Goal: Task Accomplishment & Management: Use online tool/utility

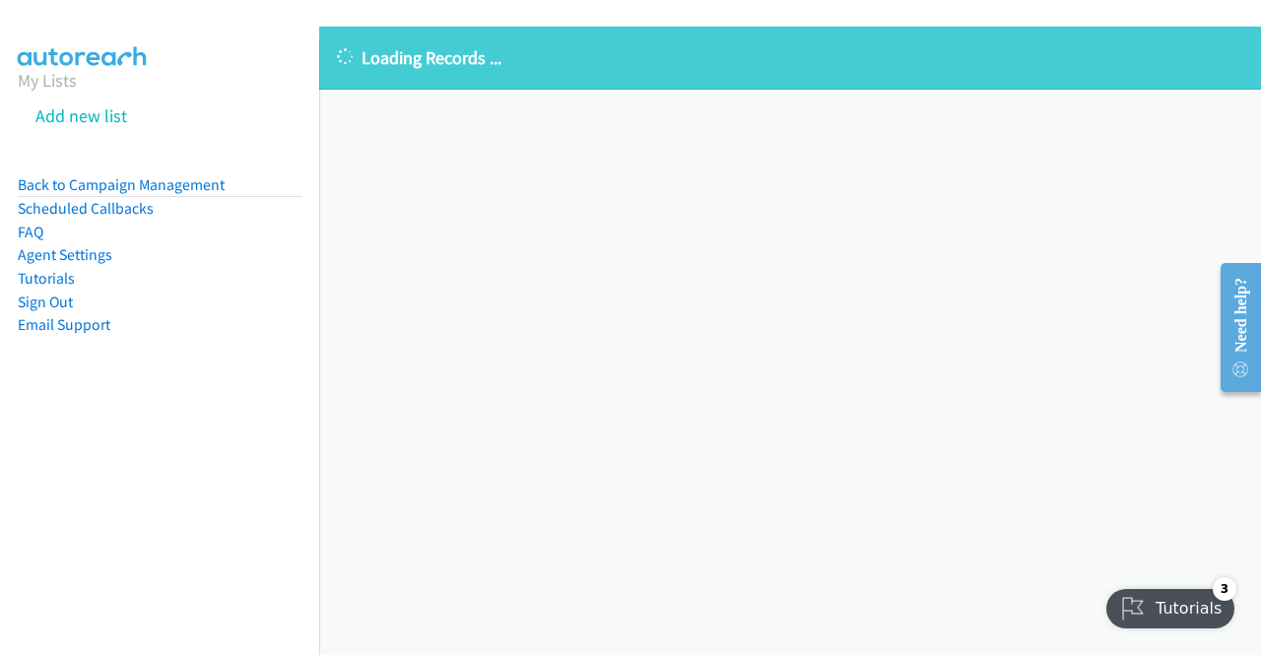
click at [1154, 218] on div "Loading Records ... Sorry, something went wrong please try again." at bounding box center [790, 341] width 942 height 628
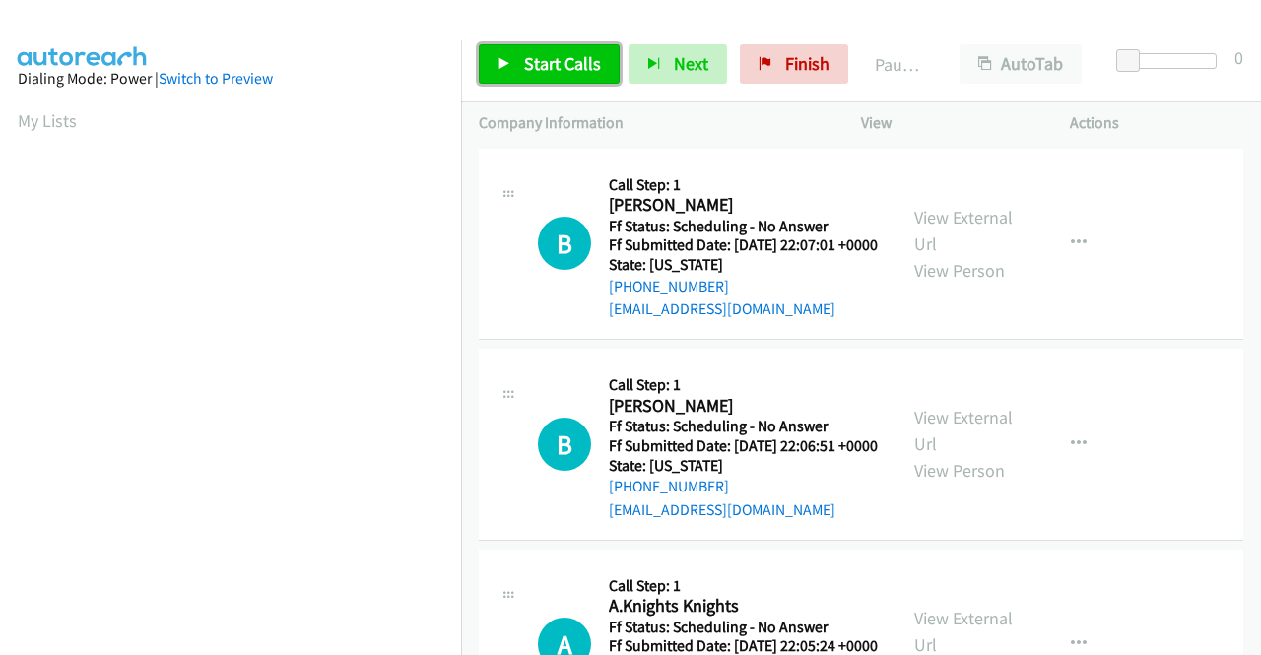
click at [539, 59] on span "Start Calls" at bounding box center [562, 63] width 77 height 23
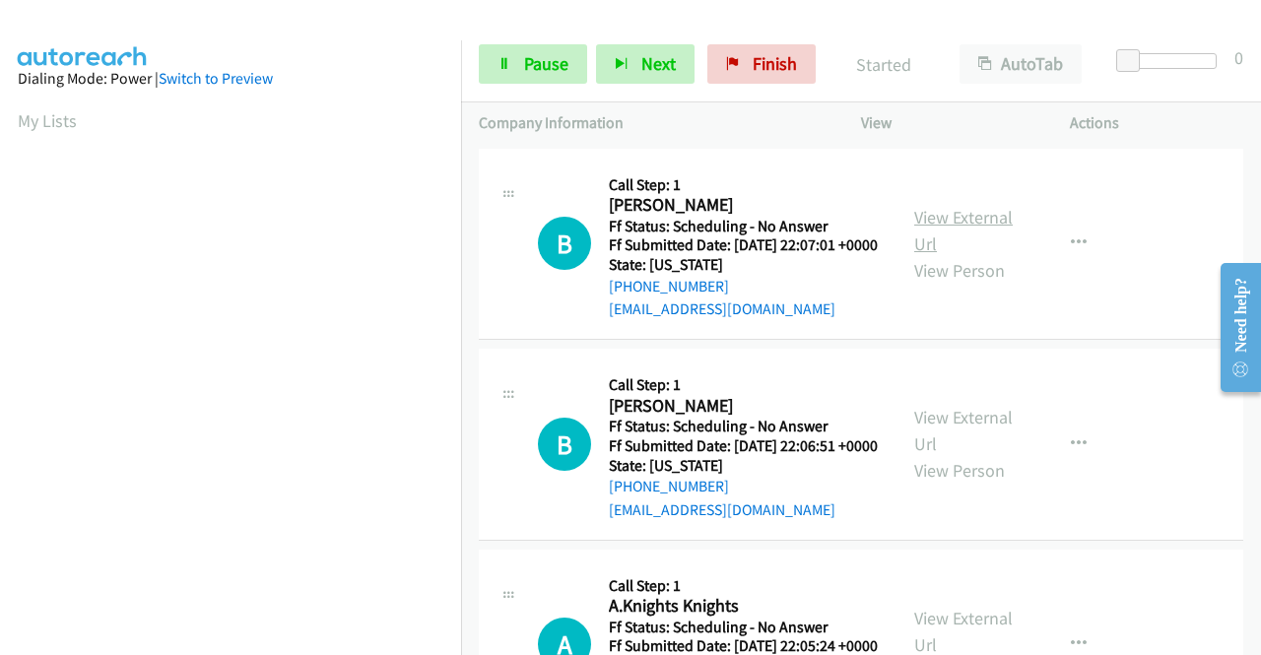
click at [977, 224] on link "View External Url" at bounding box center [963, 230] width 98 height 49
click at [973, 449] on link "View External Url" at bounding box center [963, 430] width 98 height 49
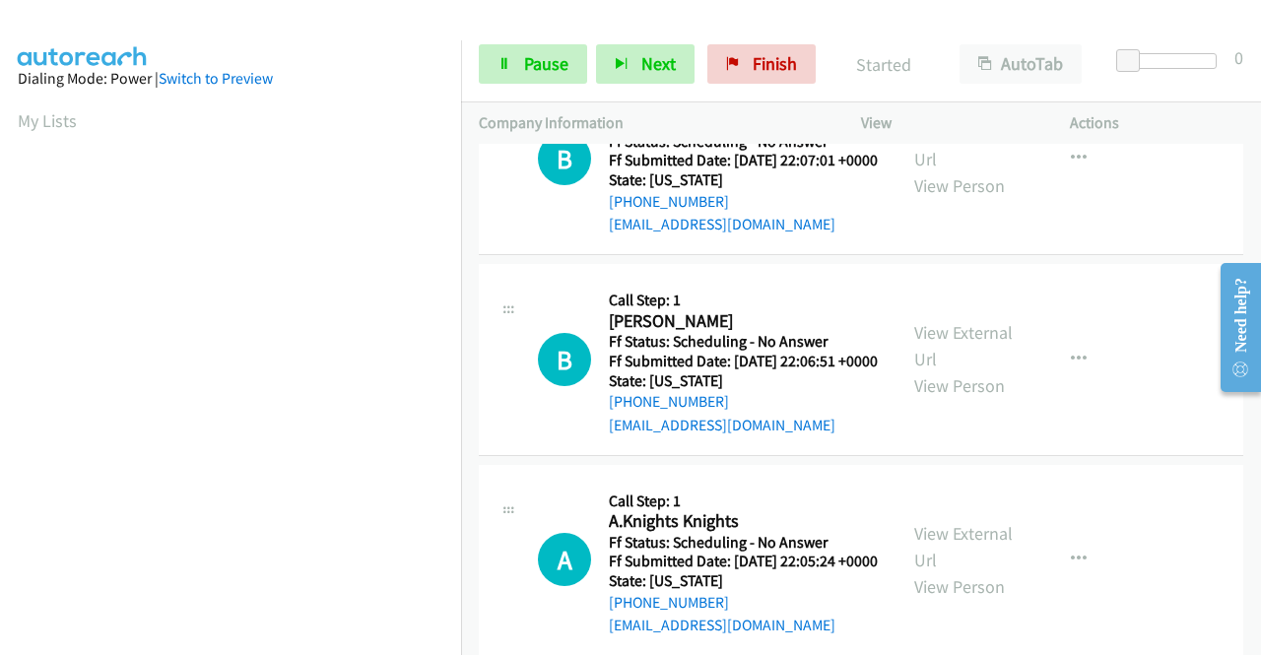
scroll to position [197, 0]
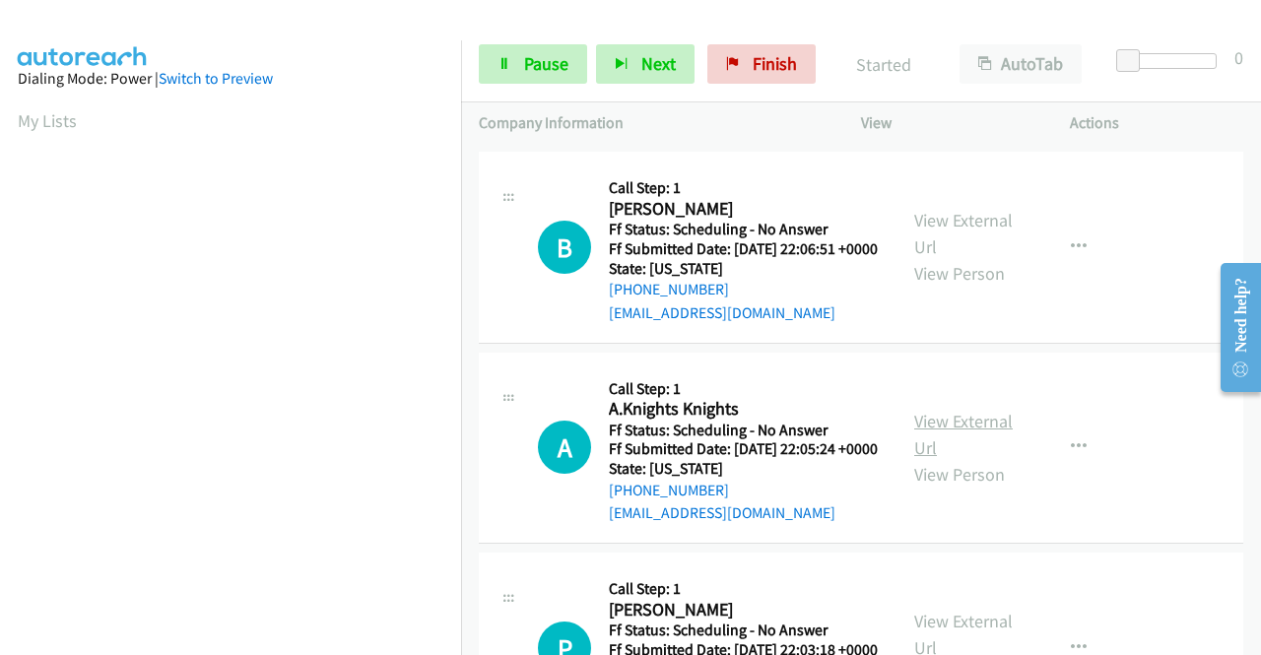
click at [971, 459] on link "View External Url" at bounding box center [963, 434] width 98 height 49
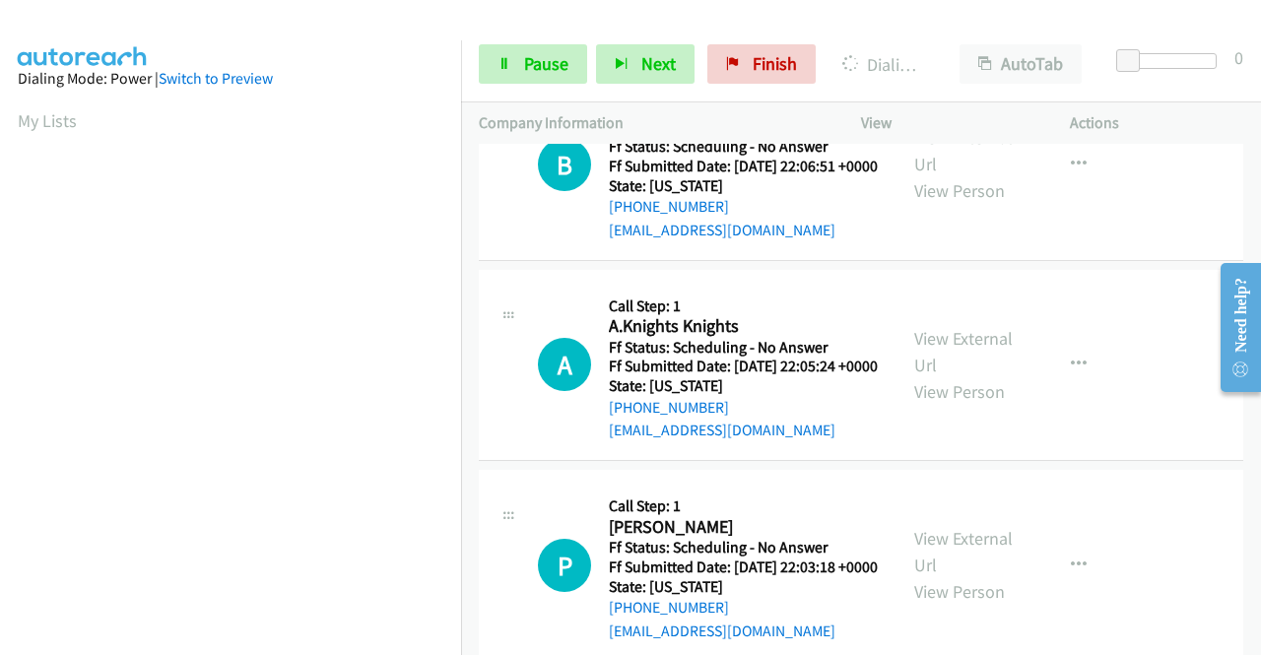
scroll to position [394, 0]
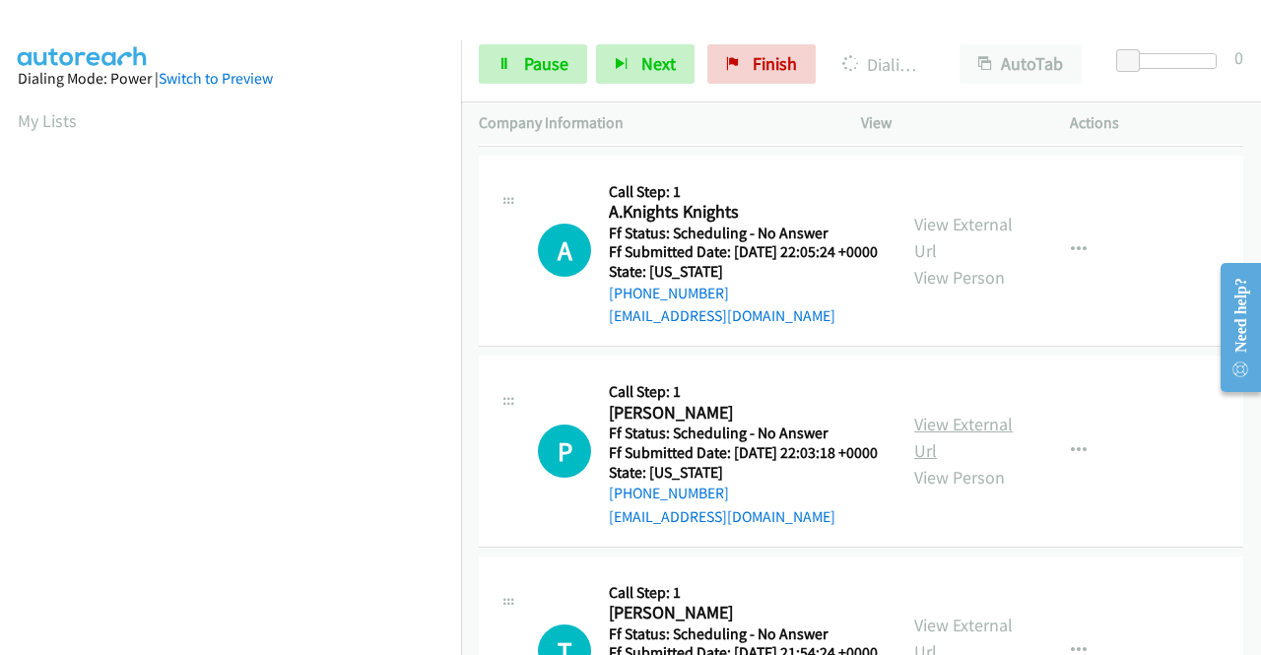
click at [980, 462] on link "View External Url" at bounding box center [963, 437] width 98 height 49
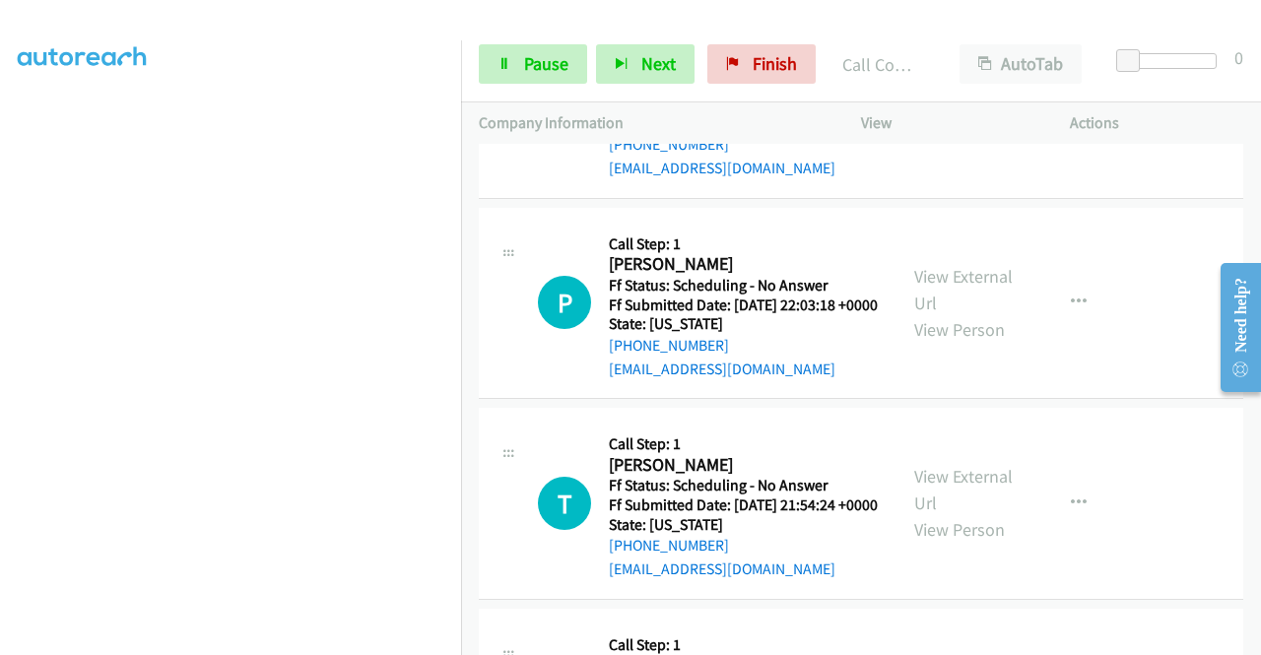
scroll to position [591, 0]
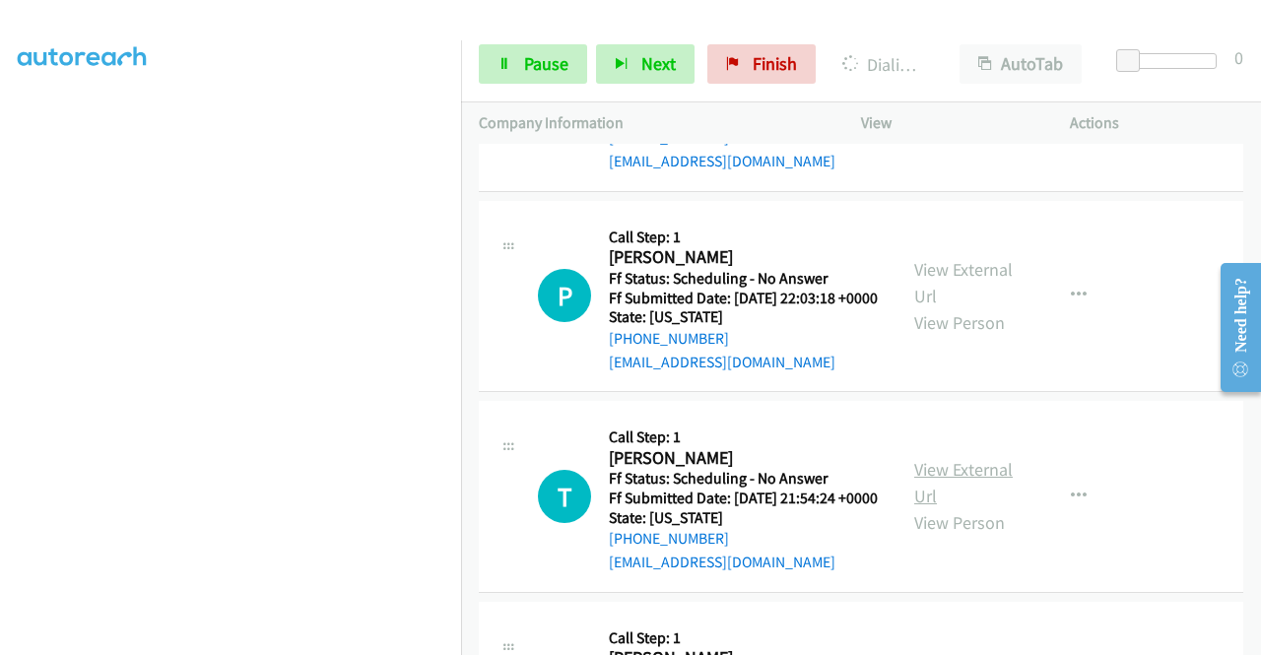
click at [971, 507] on link "View External Url" at bounding box center [963, 482] width 98 height 49
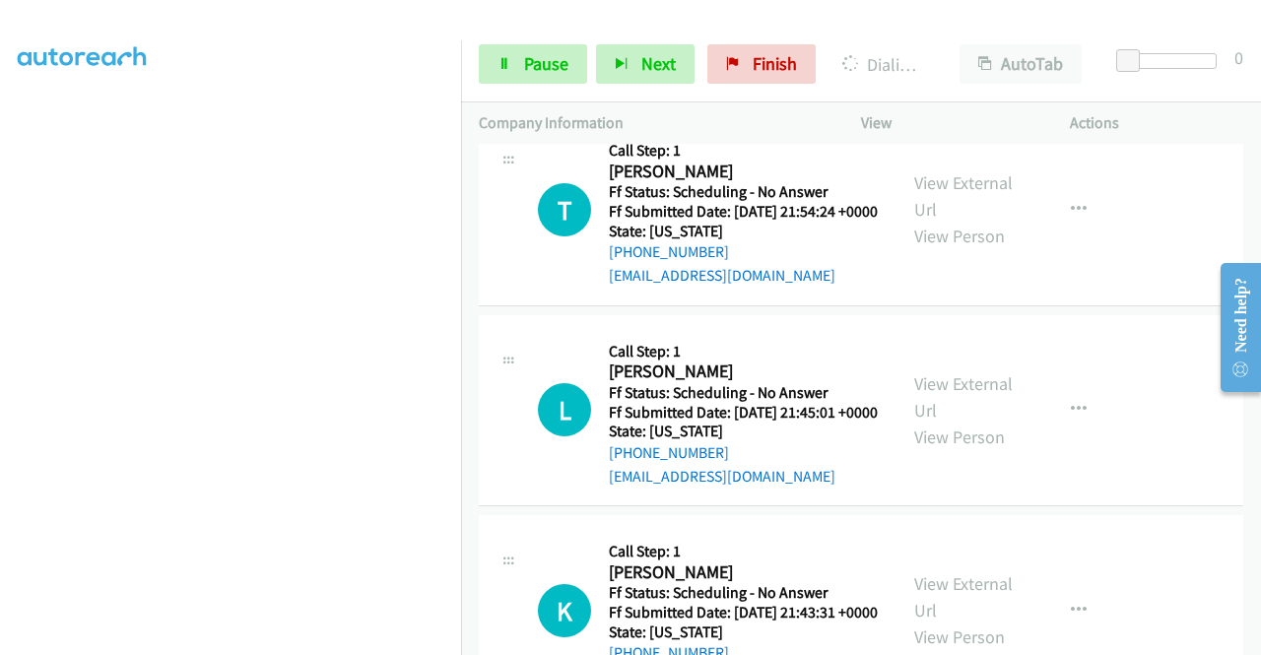
scroll to position [886, 0]
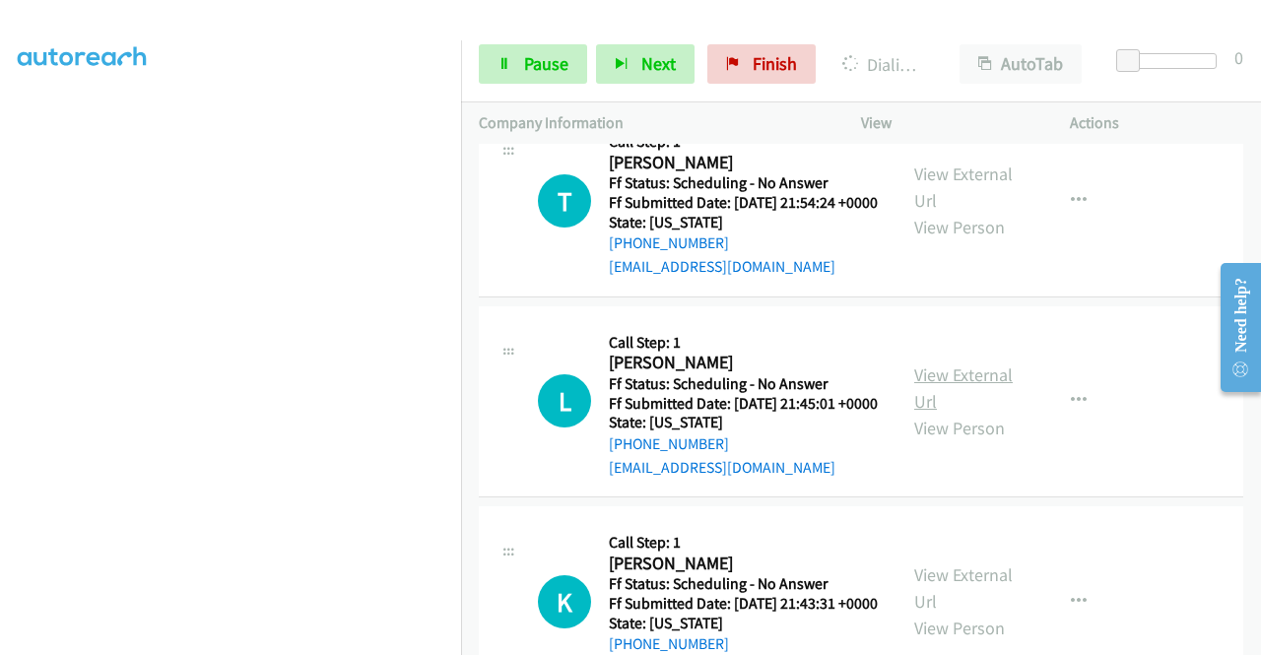
click at [1003, 413] on link "View External Url" at bounding box center [963, 387] width 98 height 49
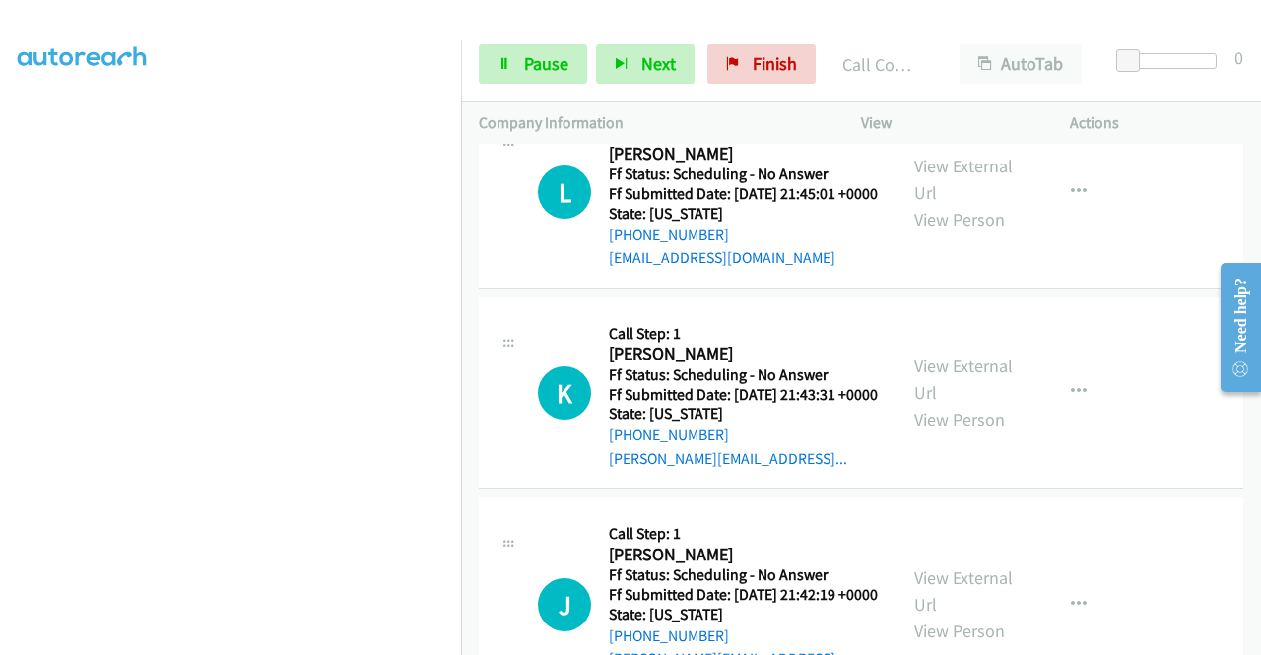
scroll to position [1182, 0]
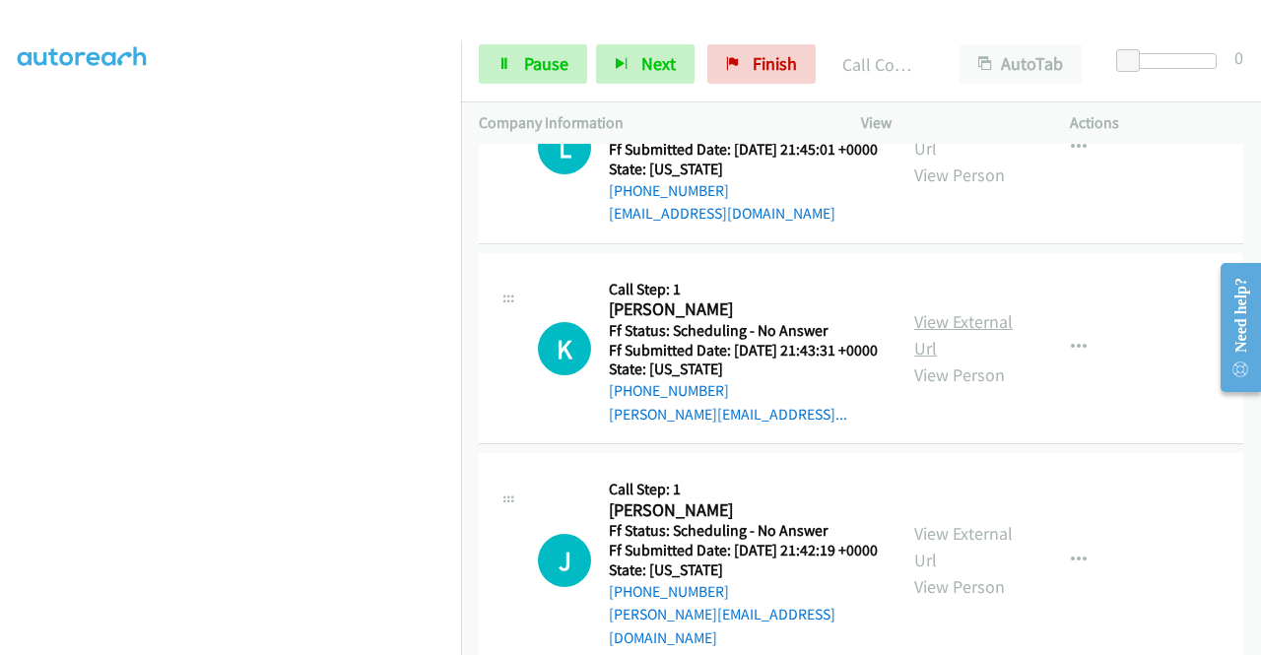
click at [943, 359] on link "View External Url" at bounding box center [963, 334] width 98 height 49
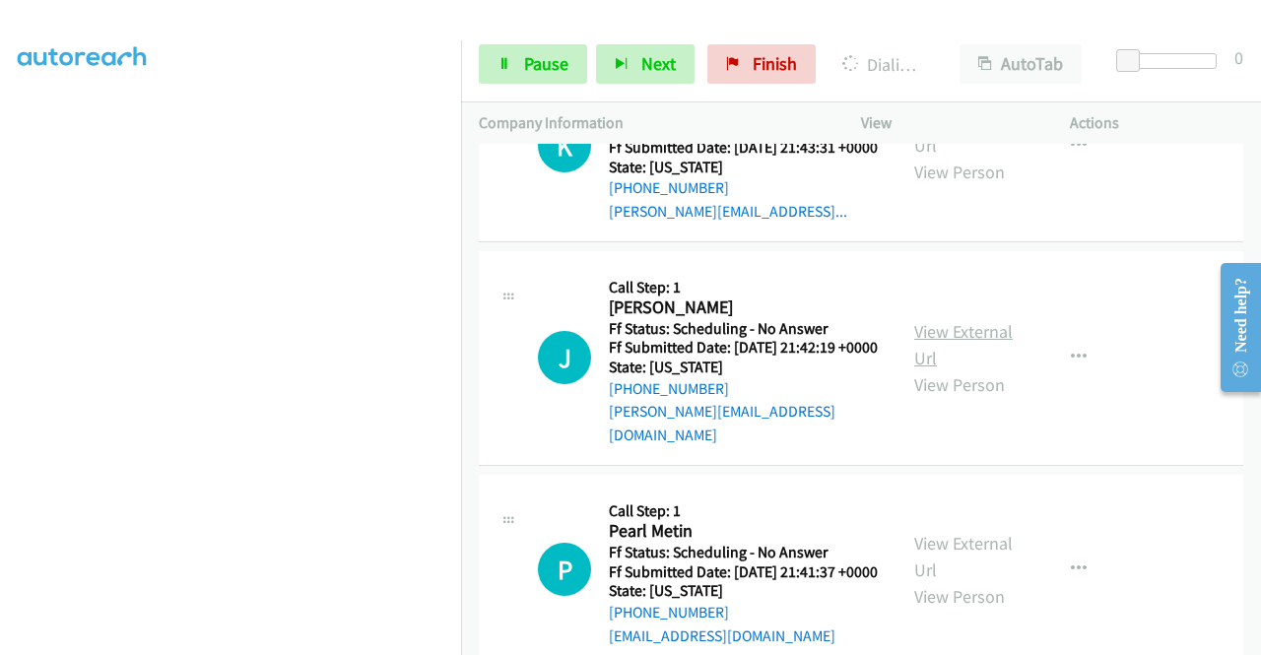
scroll to position [1477, 0]
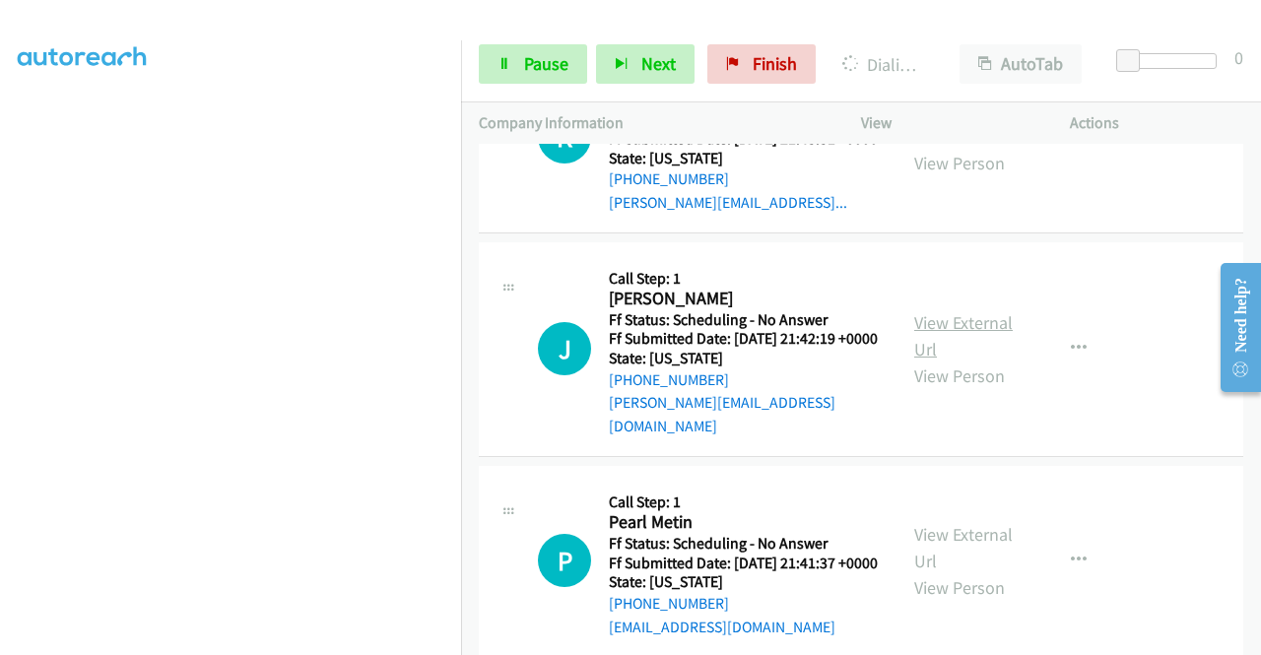
click at [959, 360] on link "View External Url" at bounding box center [963, 335] width 98 height 49
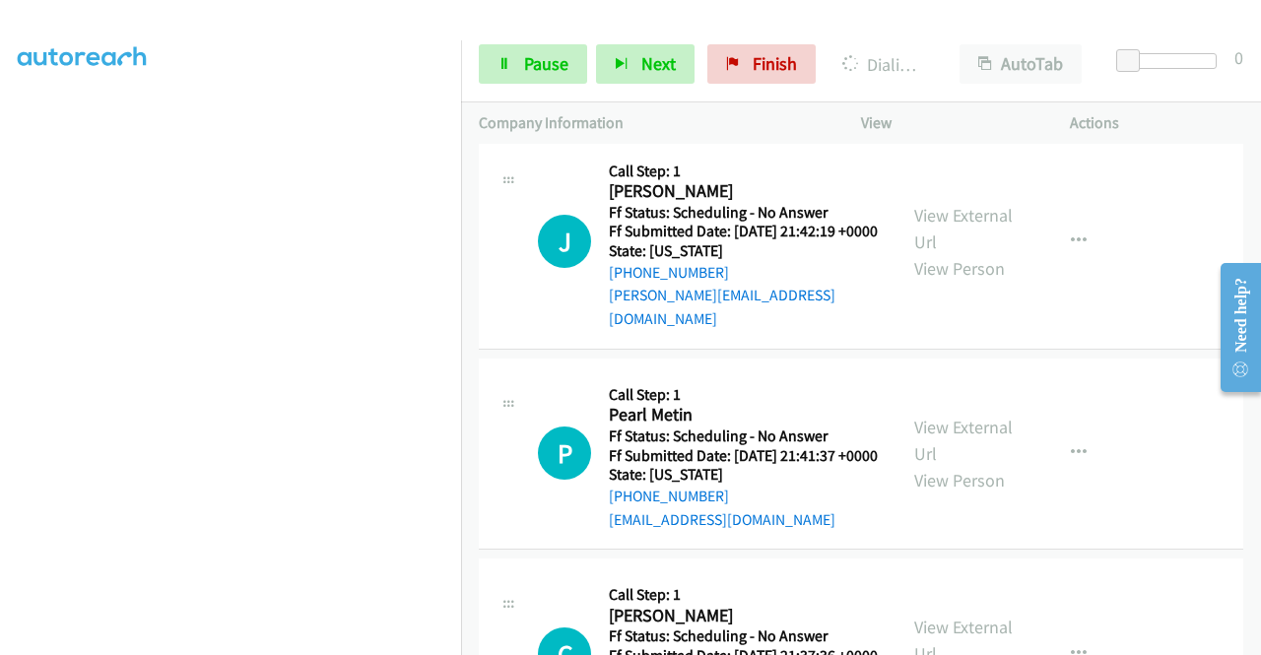
scroll to position [1674, 0]
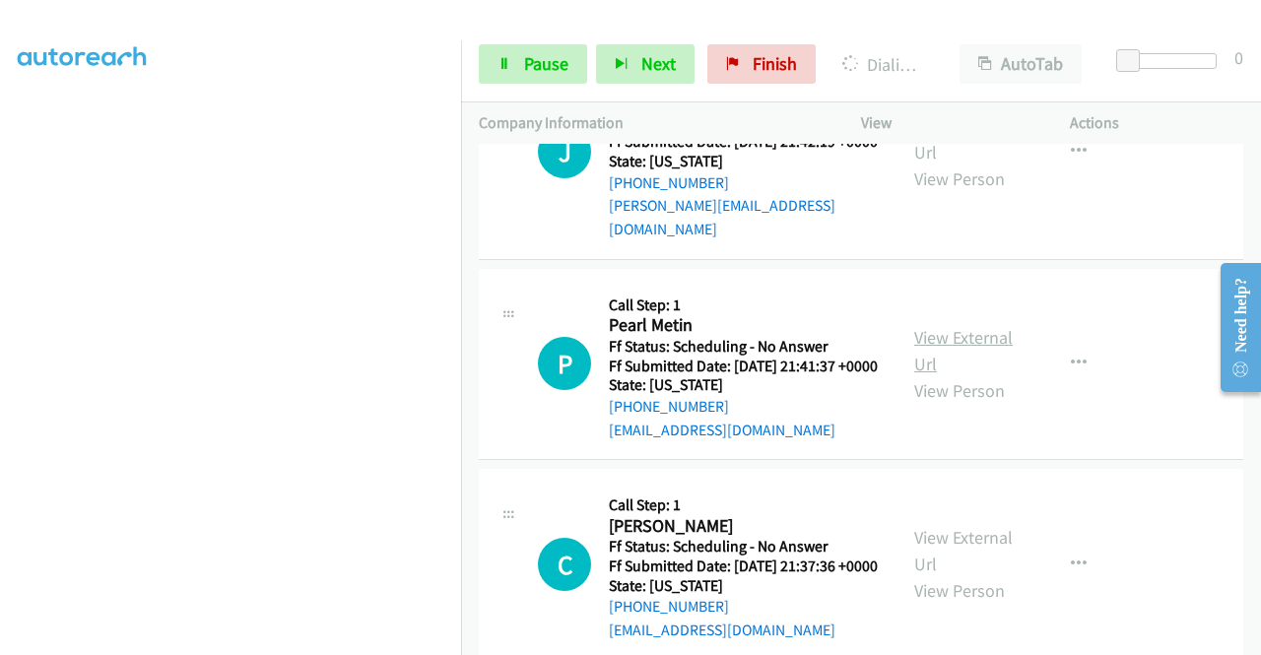
click at [935, 375] on link "View External Url" at bounding box center [963, 350] width 98 height 49
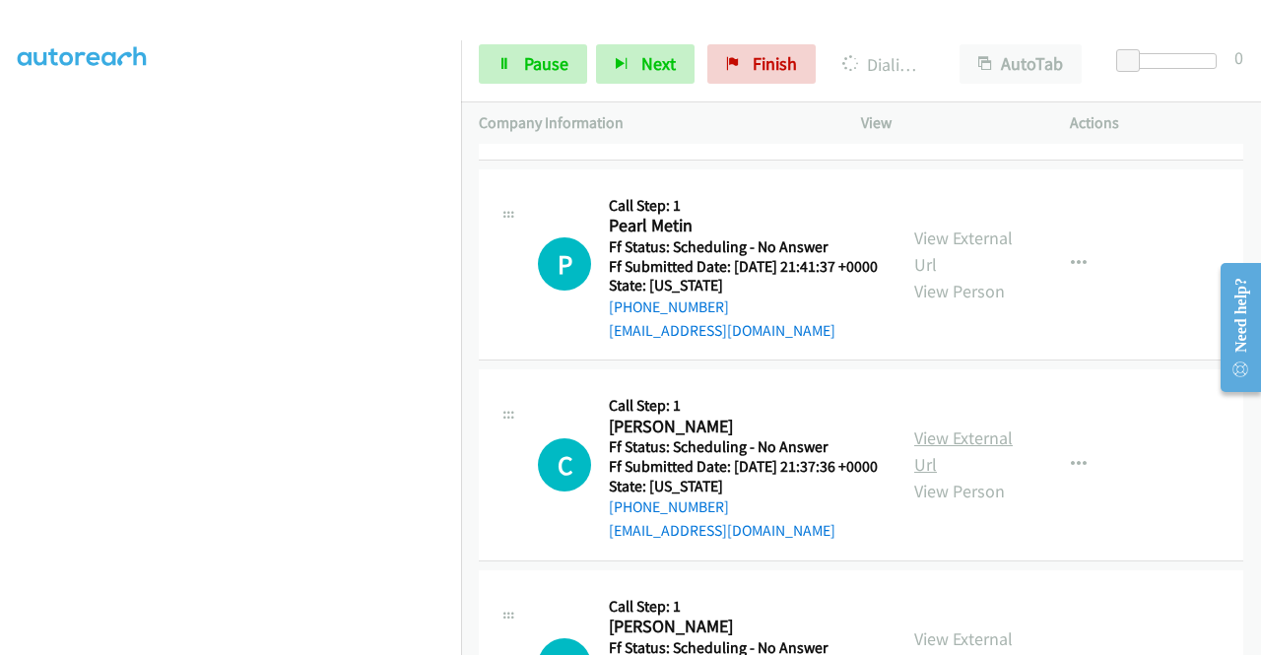
scroll to position [1871, 0]
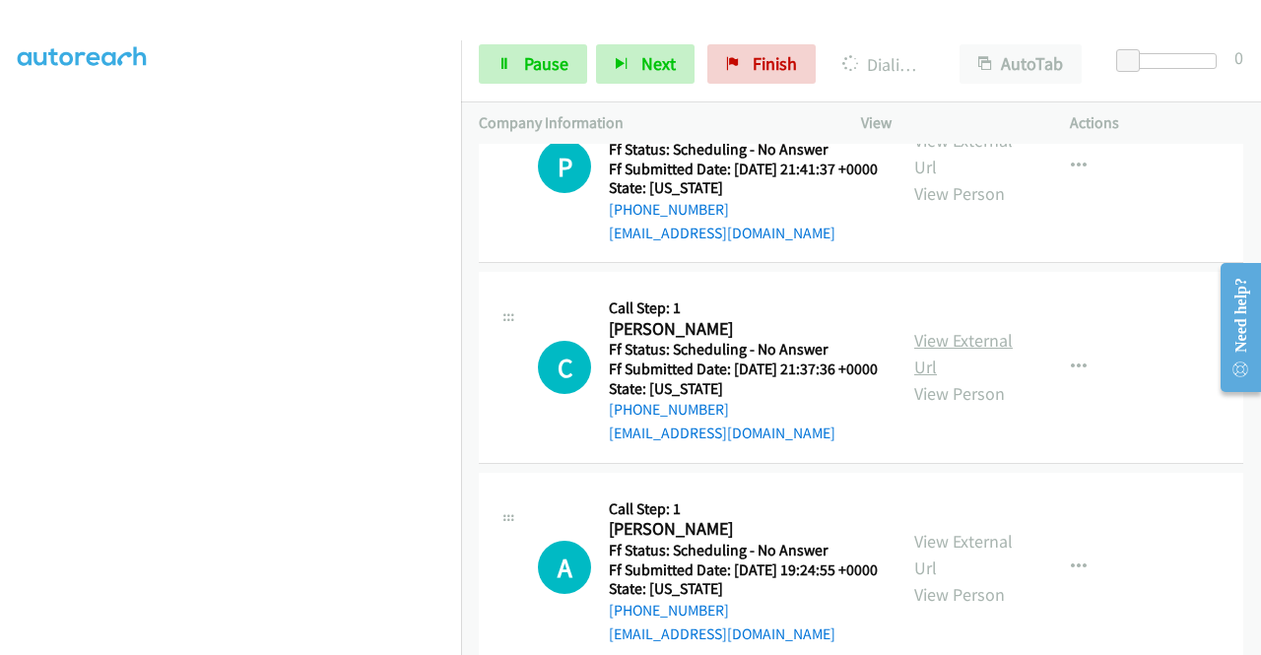
click at [965, 378] on link "View External Url" at bounding box center [963, 353] width 98 height 49
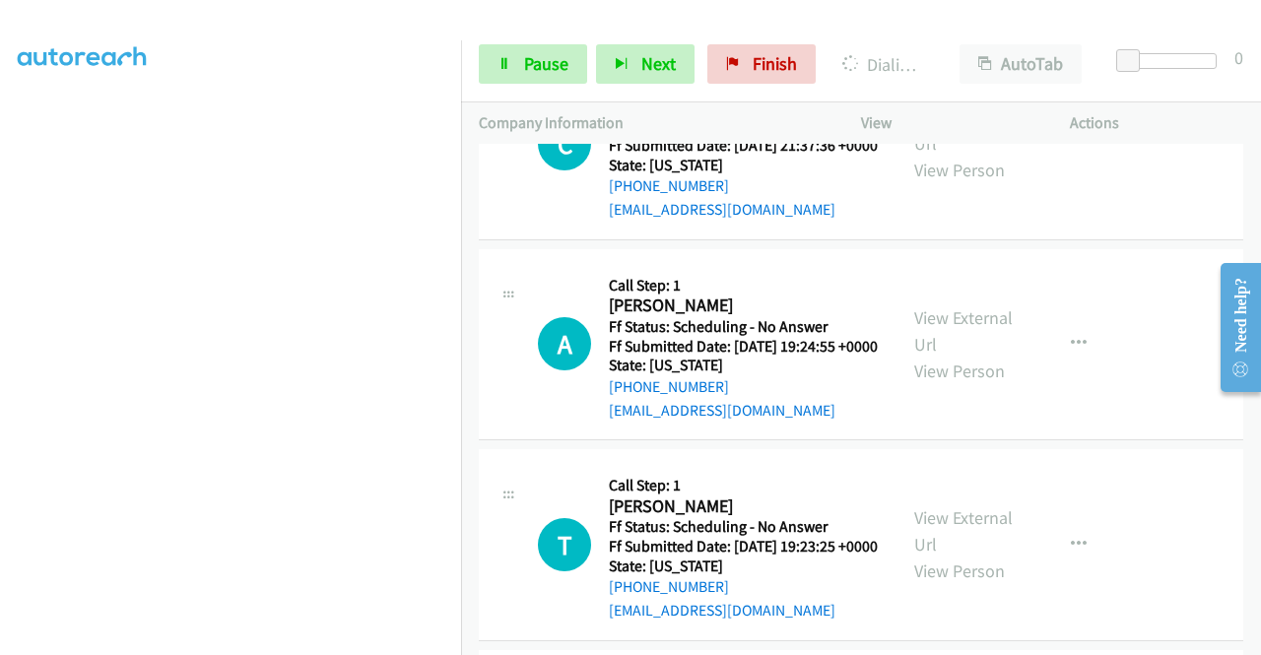
scroll to position [2167, 0]
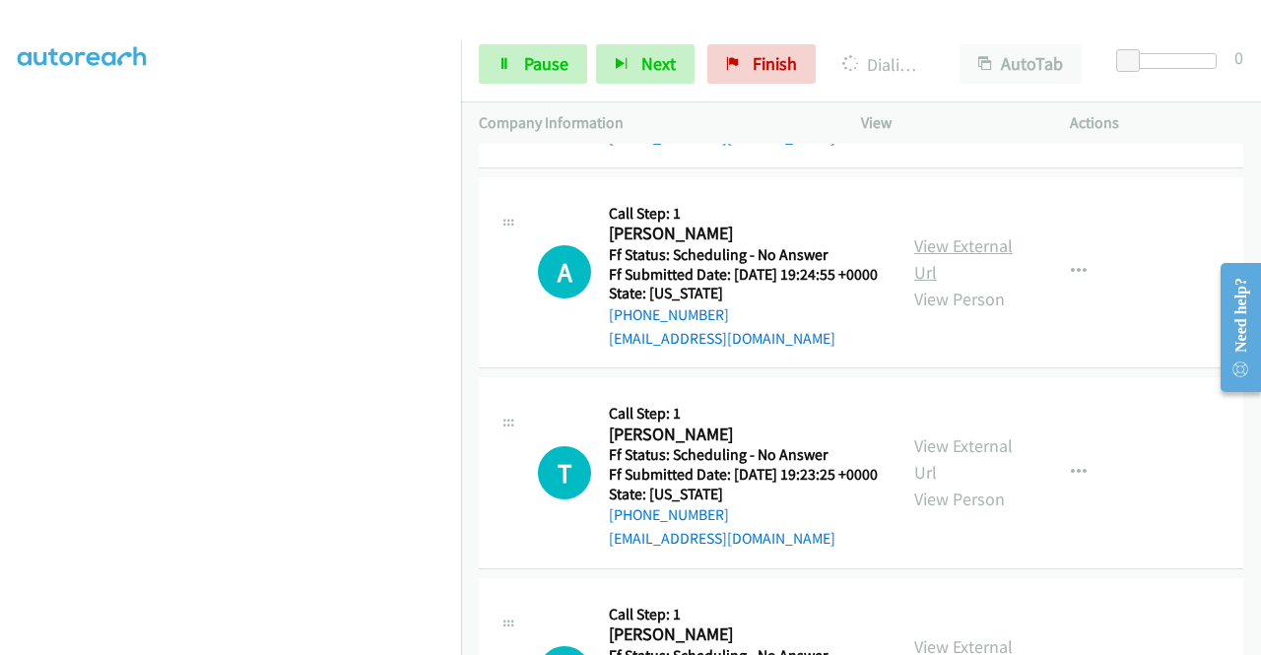
click at [939, 284] on link "View External Url" at bounding box center [963, 258] width 98 height 49
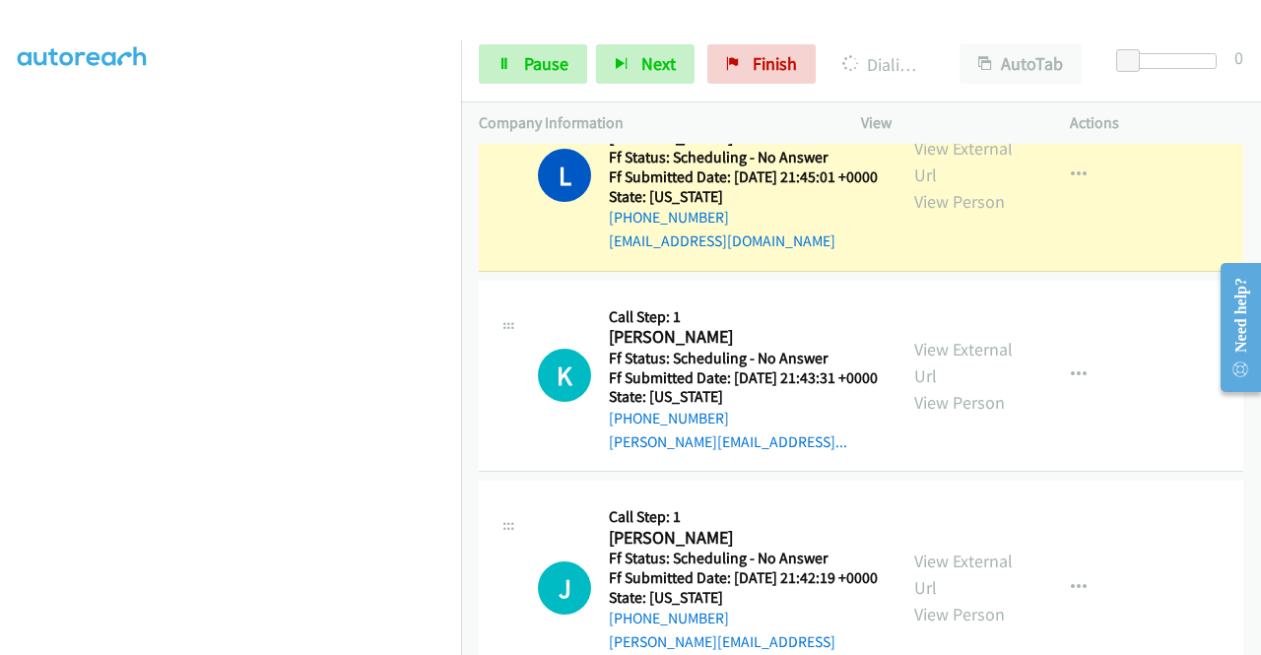
scroll to position [0, 0]
drag, startPoint x: 1108, startPoint y: 396, endPoint x: 1027, endPoint y: 384, distance: 81.6
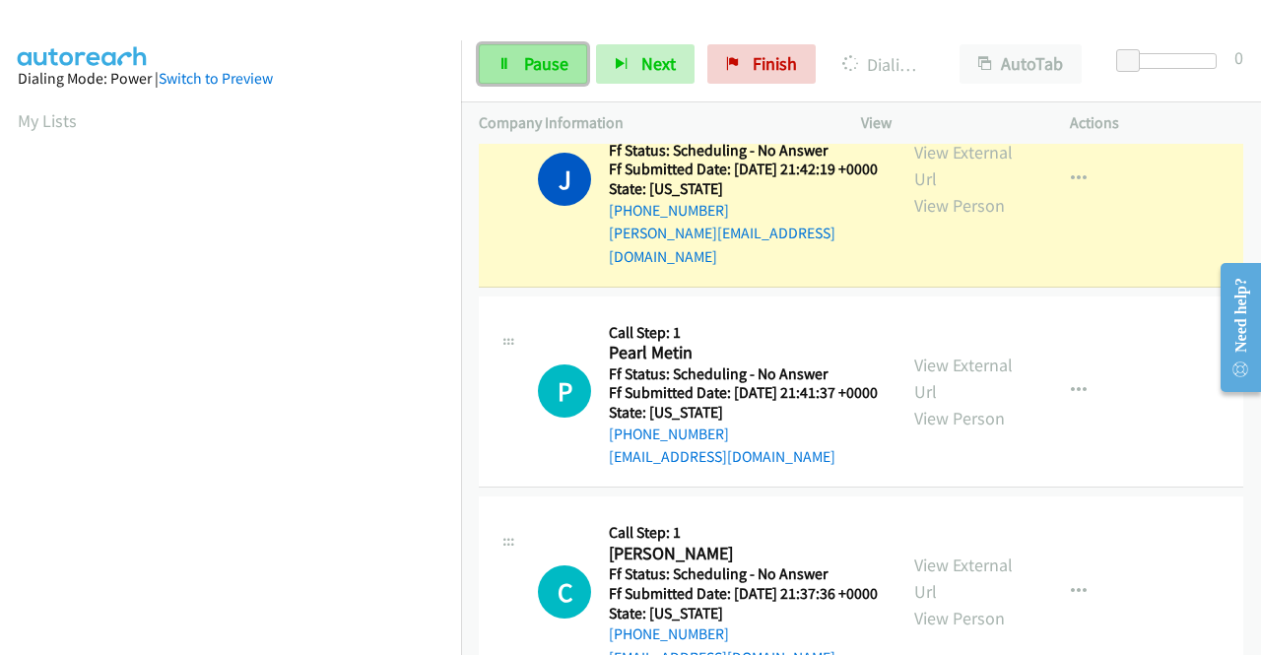
click at [537, 74] on span "Pause" at bounding box center [546, 63] width 44 height 23
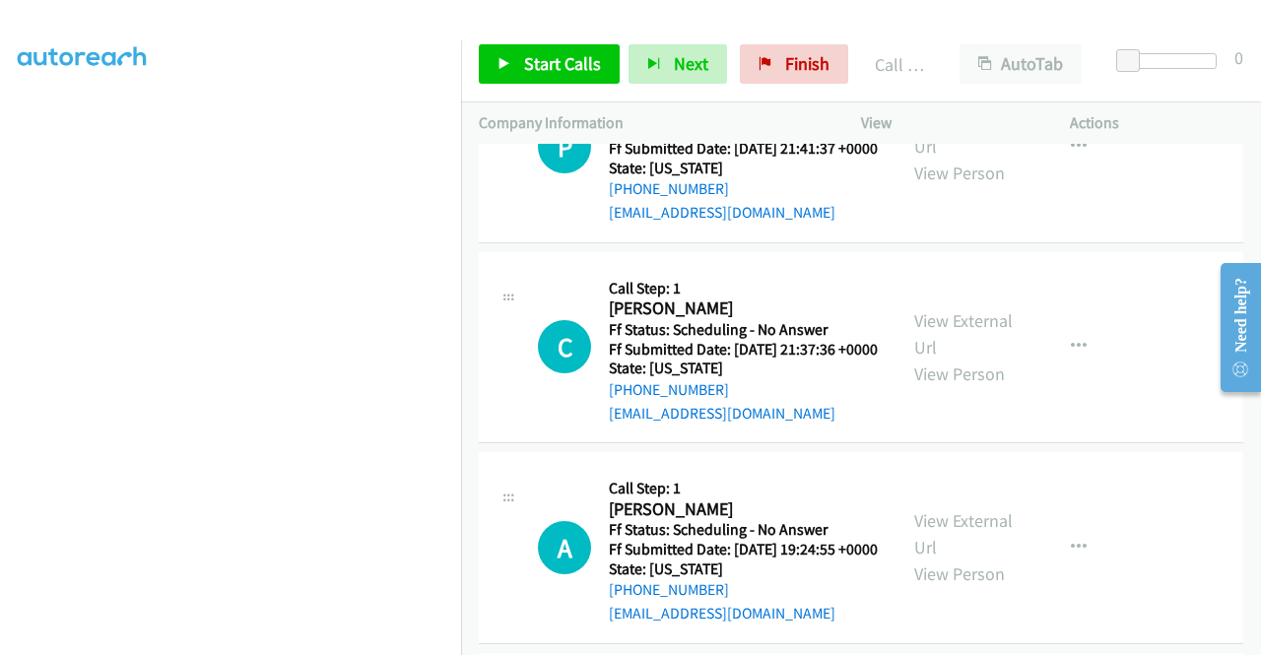
scroll to position [2068, 0]
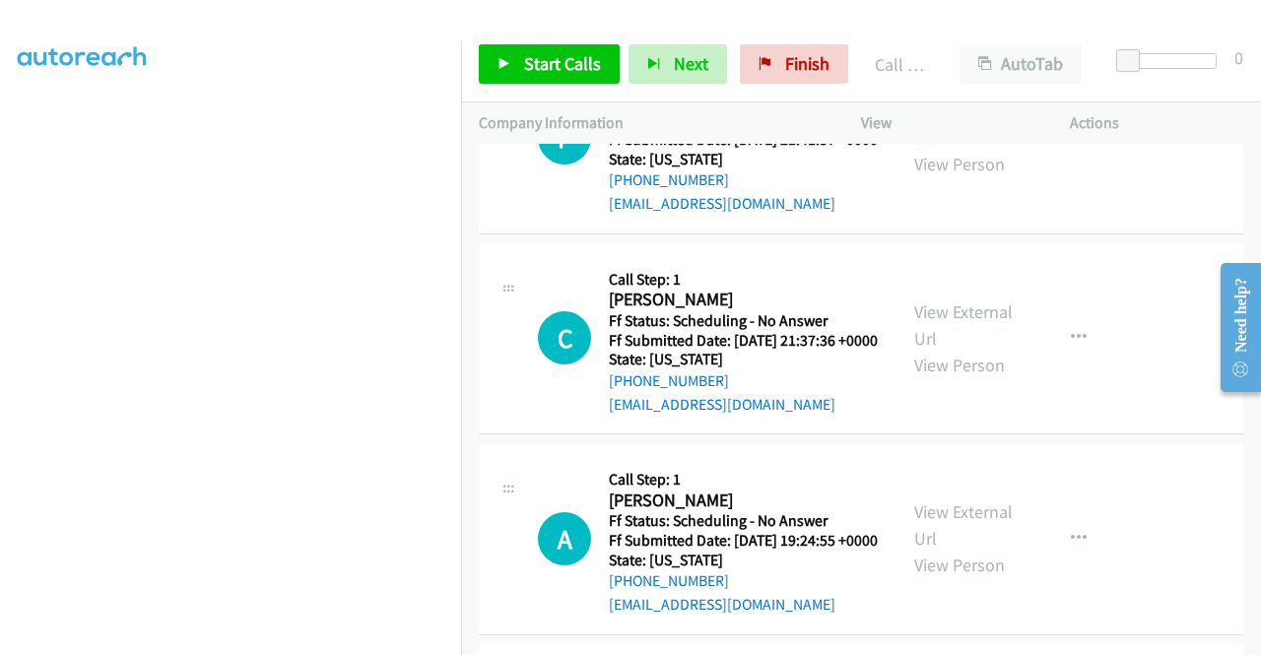
click at [545, 84] on div "Start Calls Pause Next Finish Call Completed AutoTab AutoTab 0" at bounding box center [861, 65] width 800 height 76
click at [548, 74] on span "Start Calls" at bounding box center [562, 63] width 77 height 23
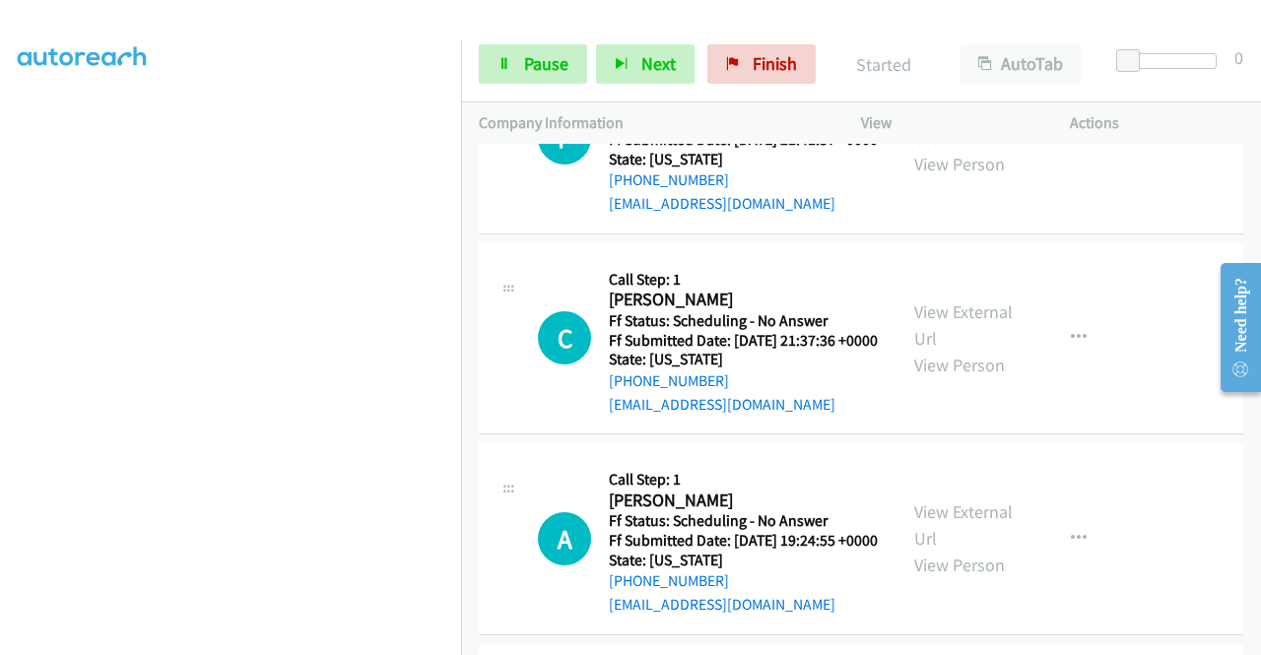
scroll to position [1871, 0]
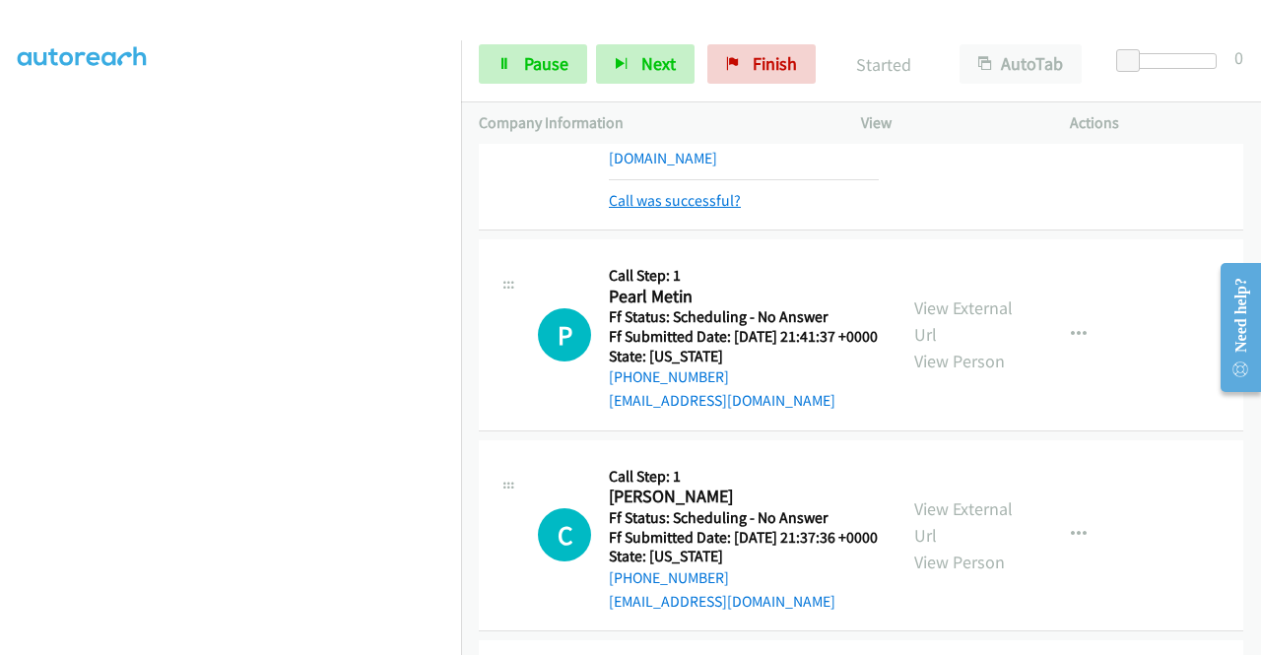
click at [668, 210] on link "Call was successful?" at bounding box center [675, 200] width 132 height 19
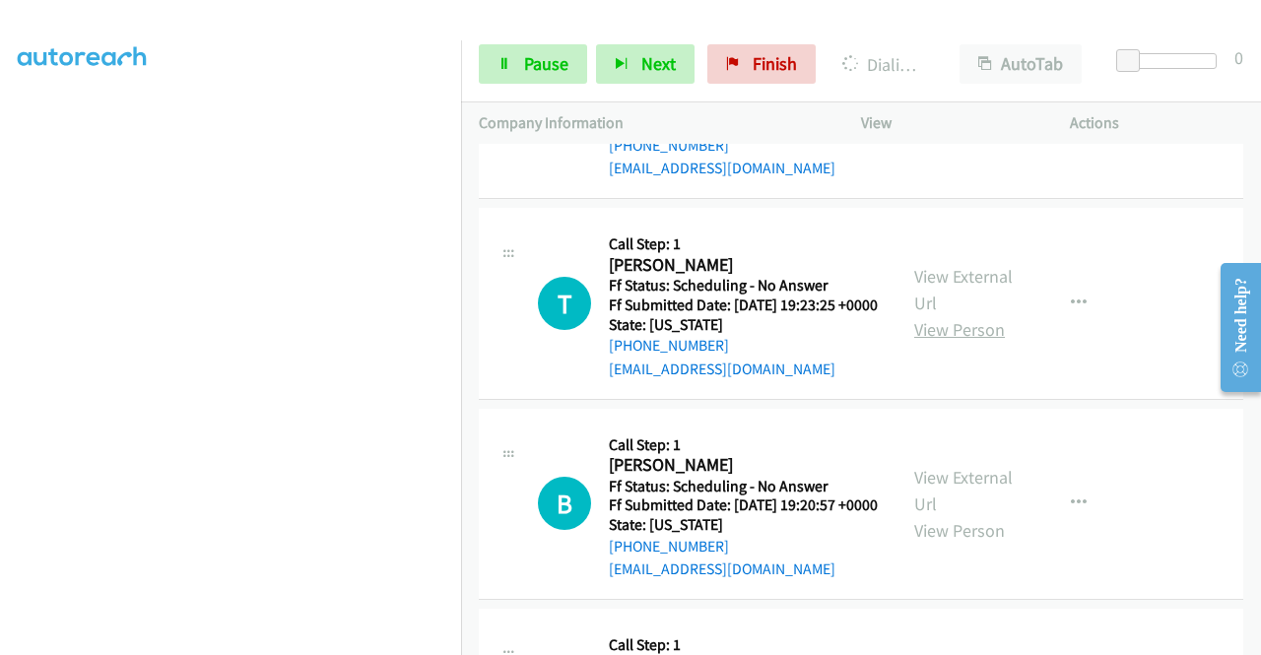
scroll to position [2659, 0]
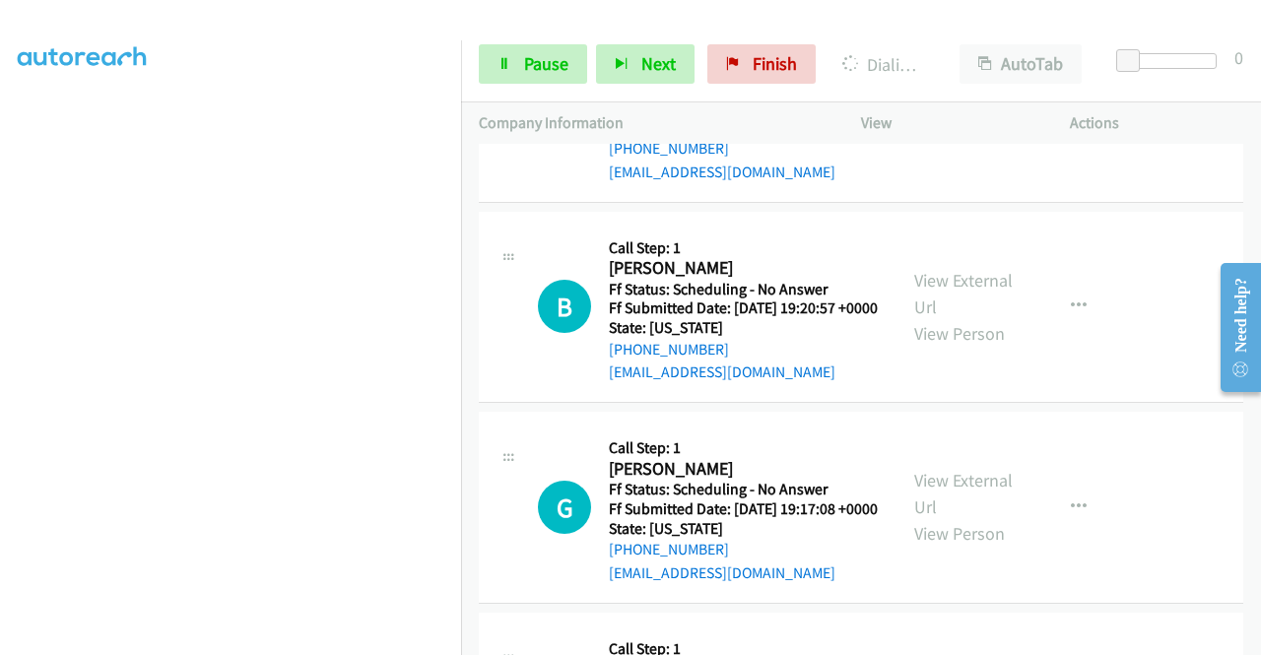
click at [962, 117] on link "View External Url" at bounding box center [963, 92] width 98 height 49
click at [976, 319] on link "View External Url" at bounding box center [963, 294] width 98 height 49
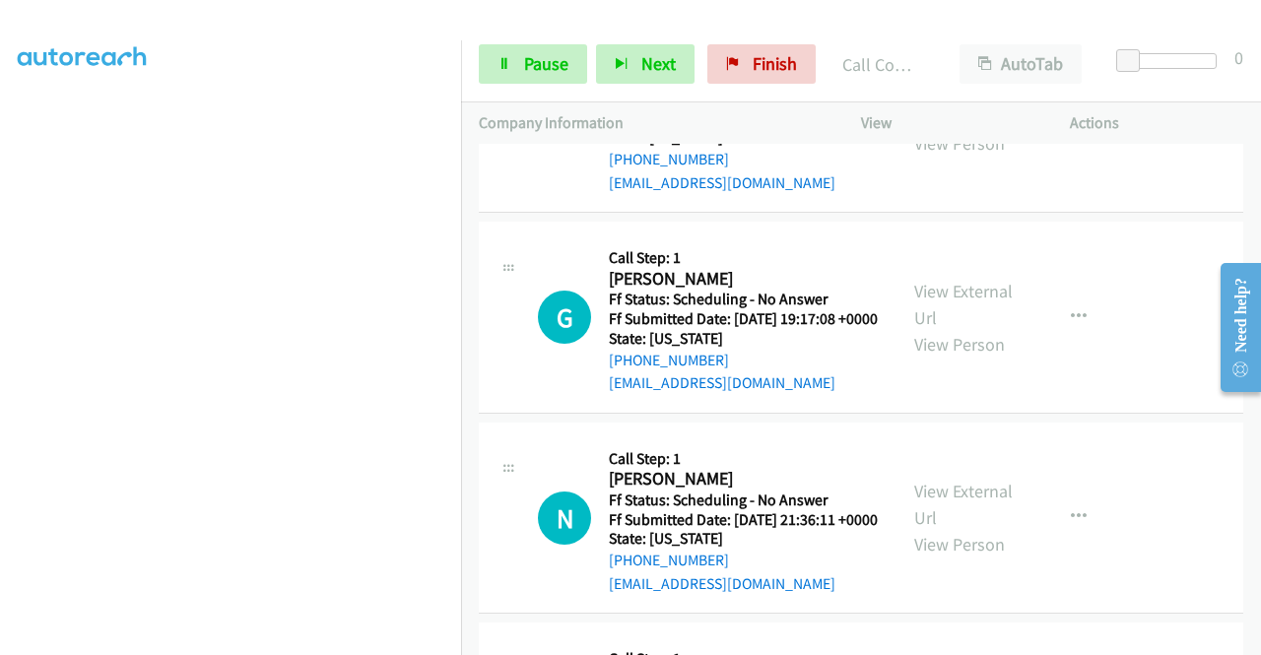
scroll to position [2939, 0]
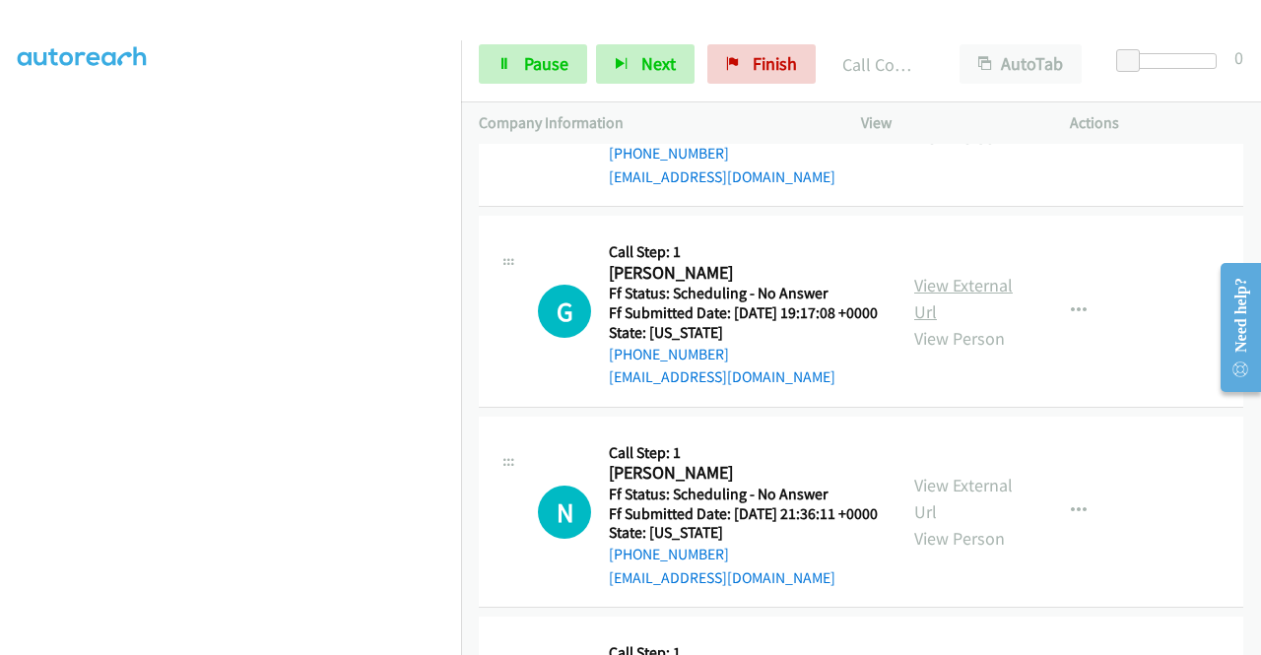
click at [971, 323] on link "View External Url" at bounding box center [963, 298] width 98 height 49
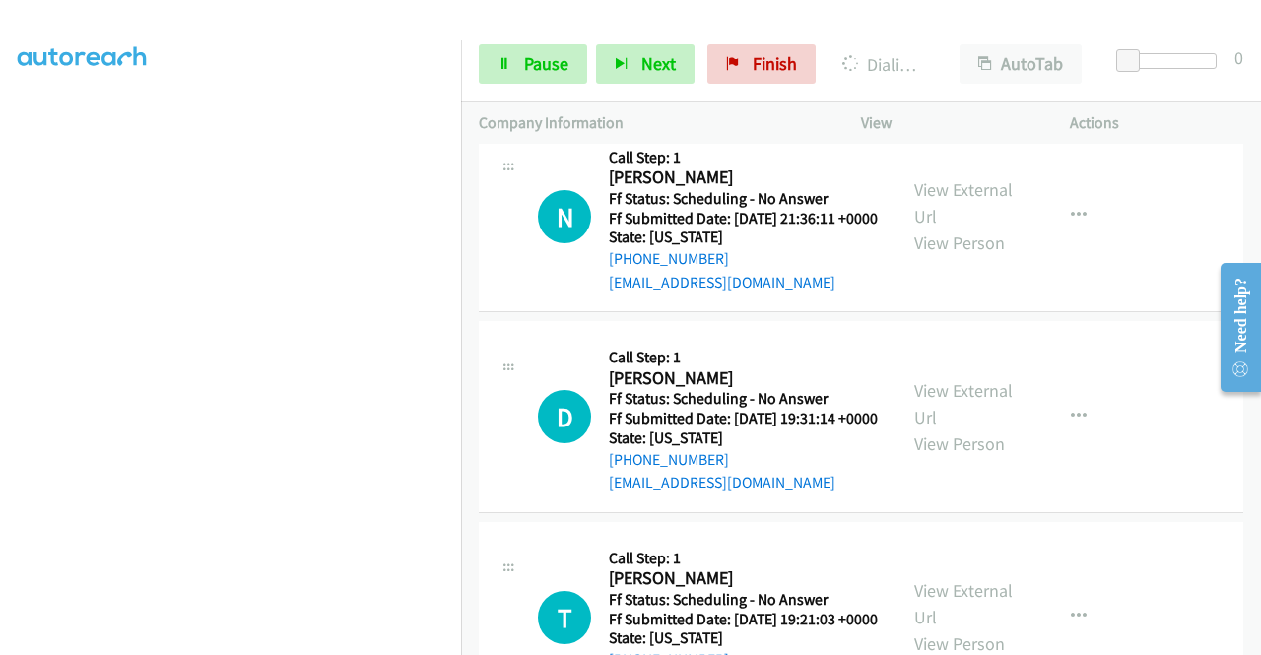
scroll to position [3333, 0]
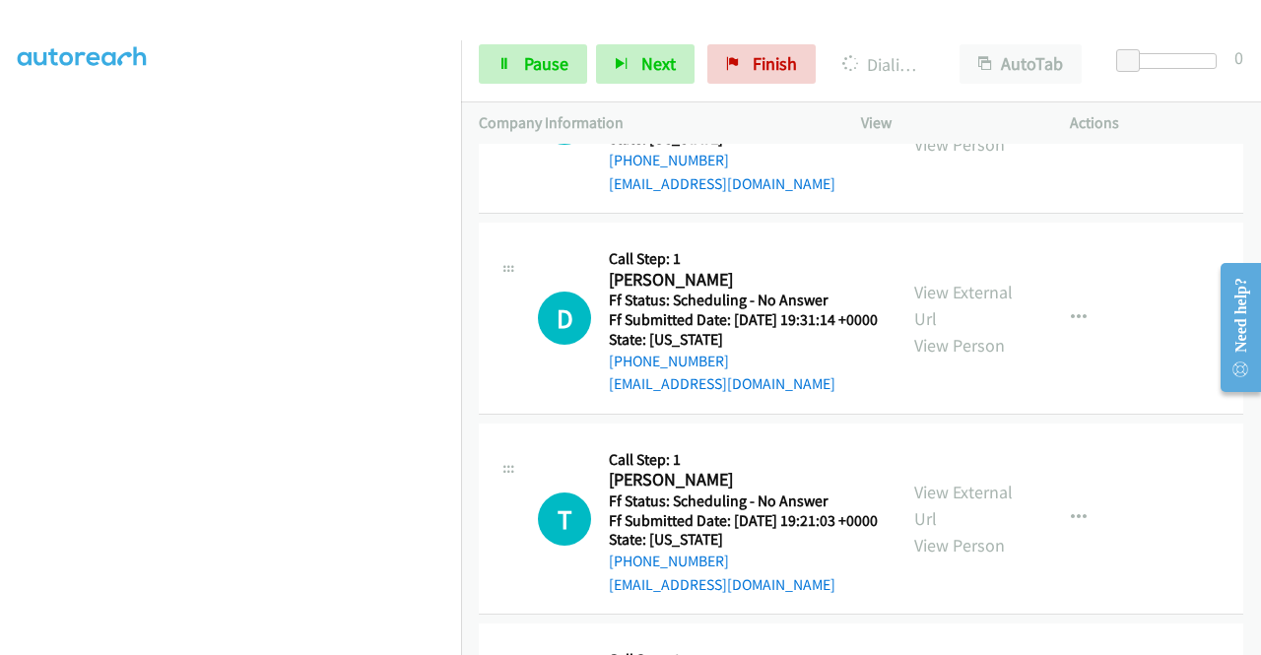
click at [969, 129] on link "View External Url" at bounding box center [963, 104] width 98 height 49
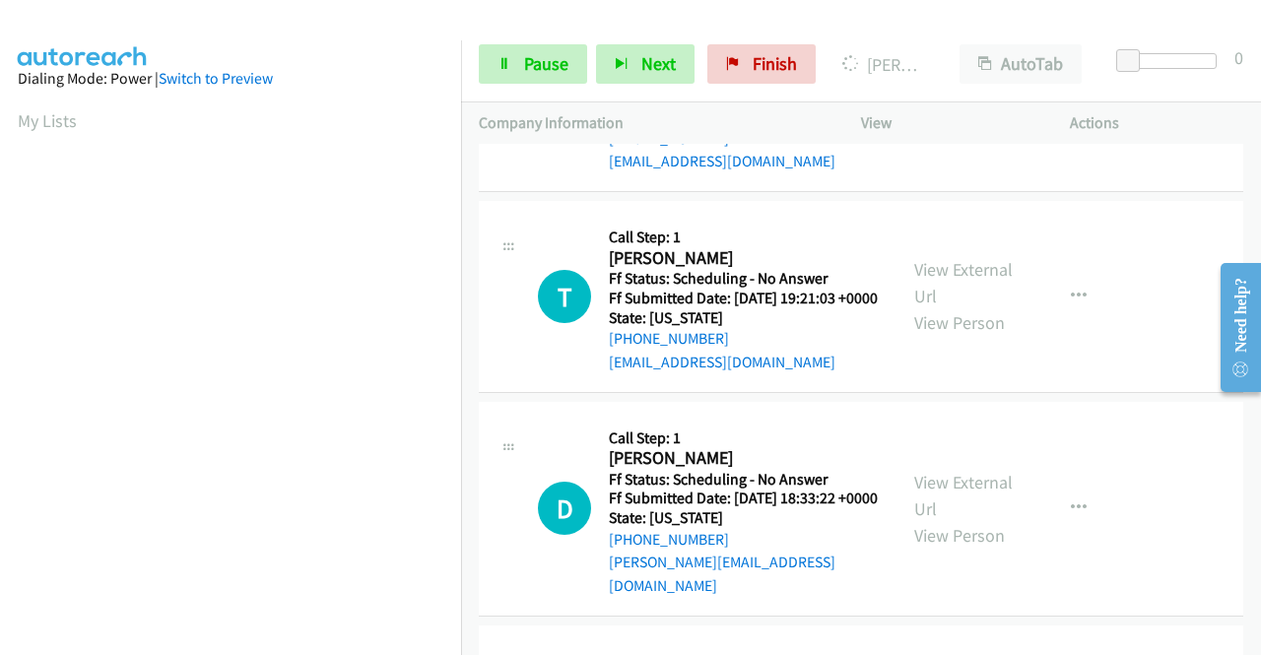
scroll to position [3670, 0]
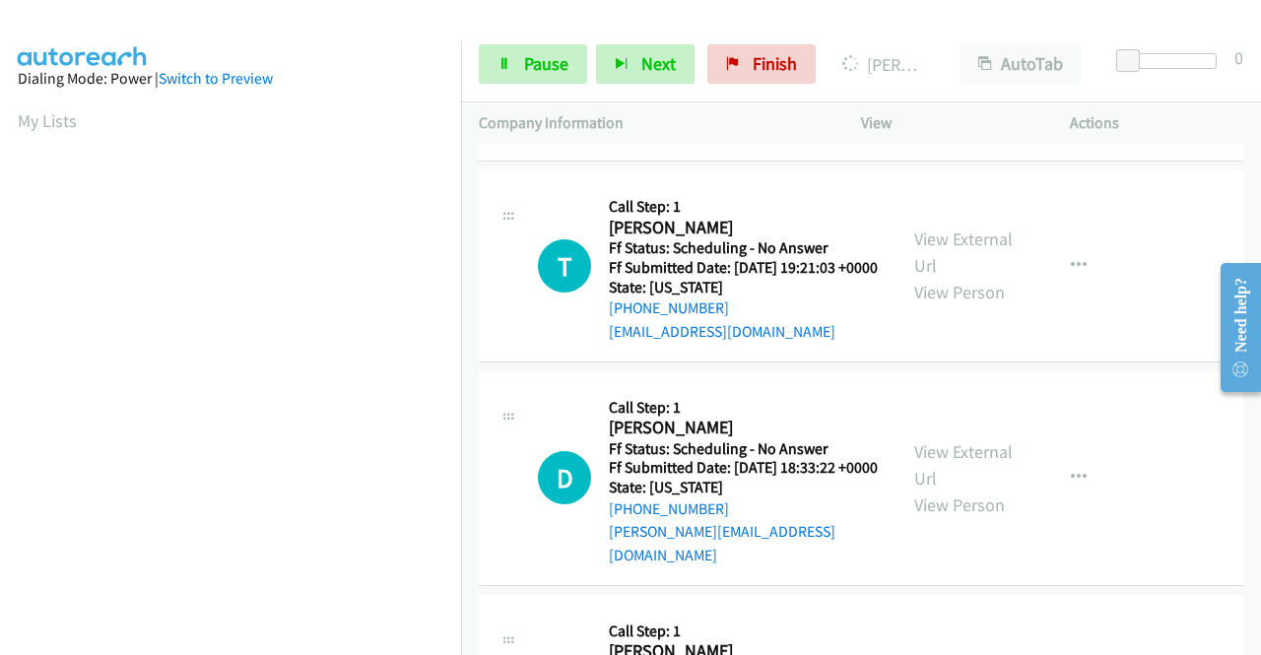
click at [959, 77] on link "View External Url" at bounding box center [963, 52] width 98 height 49
click at [928, 277] on link "View External Url" at bounding box center [963, 252] width 98 height 49
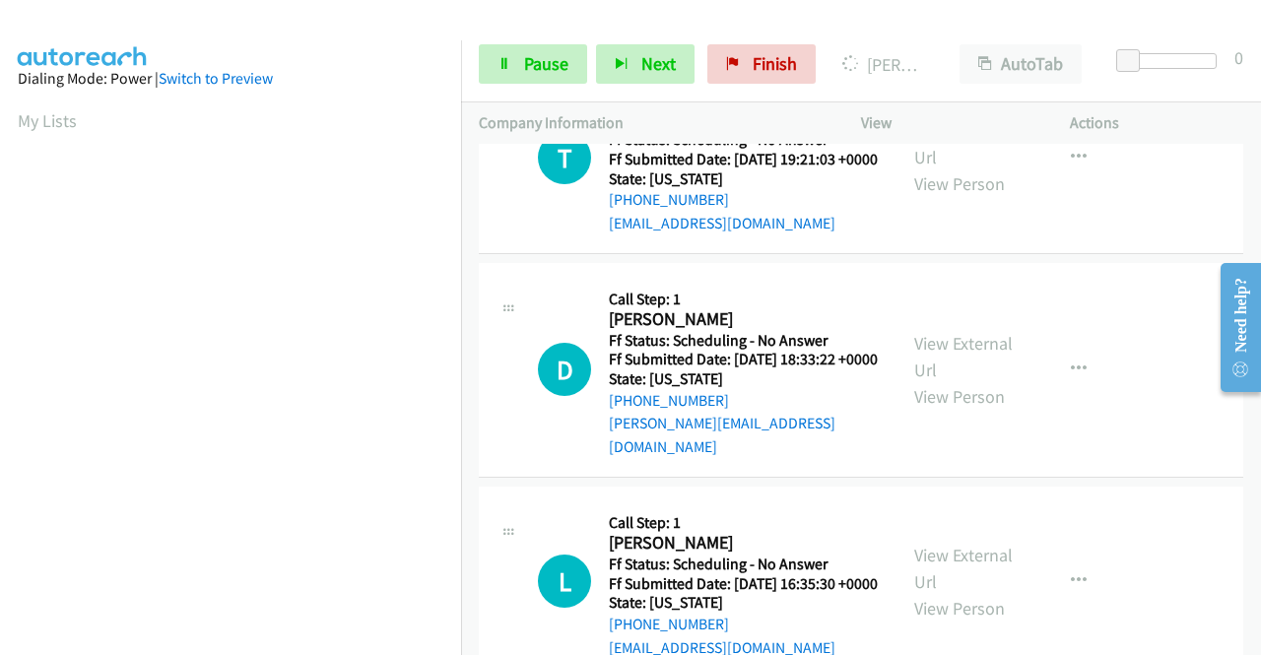
scroll to position [3867, 0]
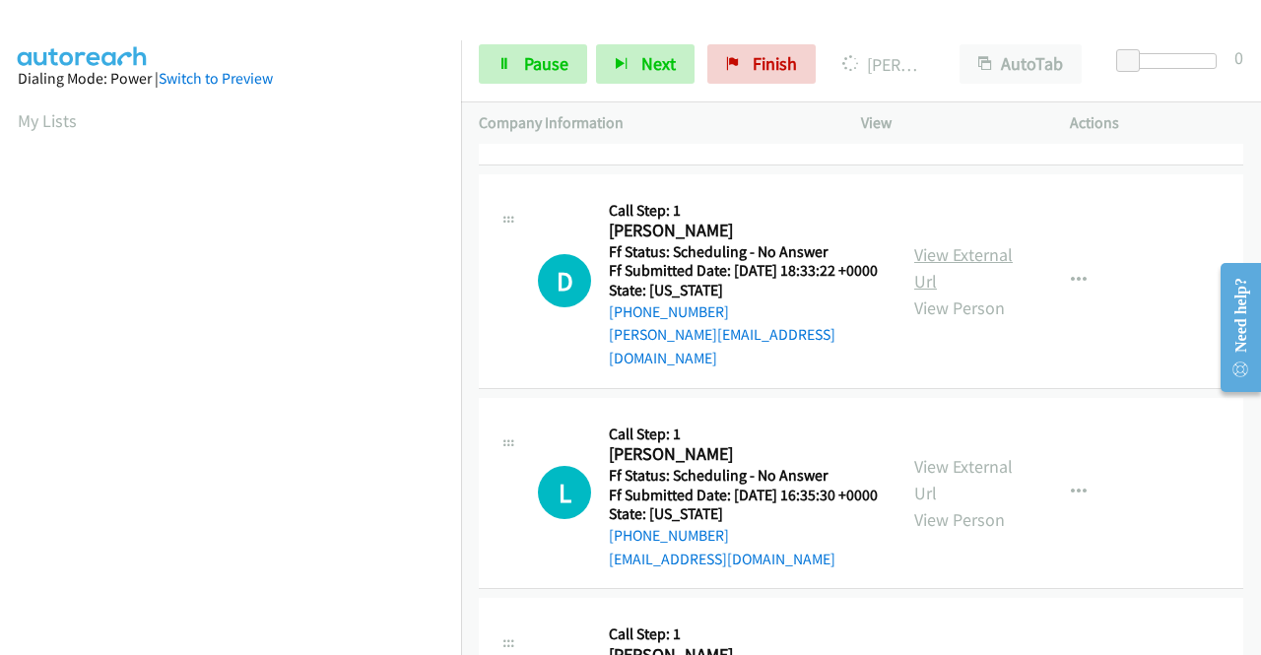
click at [935, 293] on link "View External Url" at bounding box center [963, 267] width 98 height 49
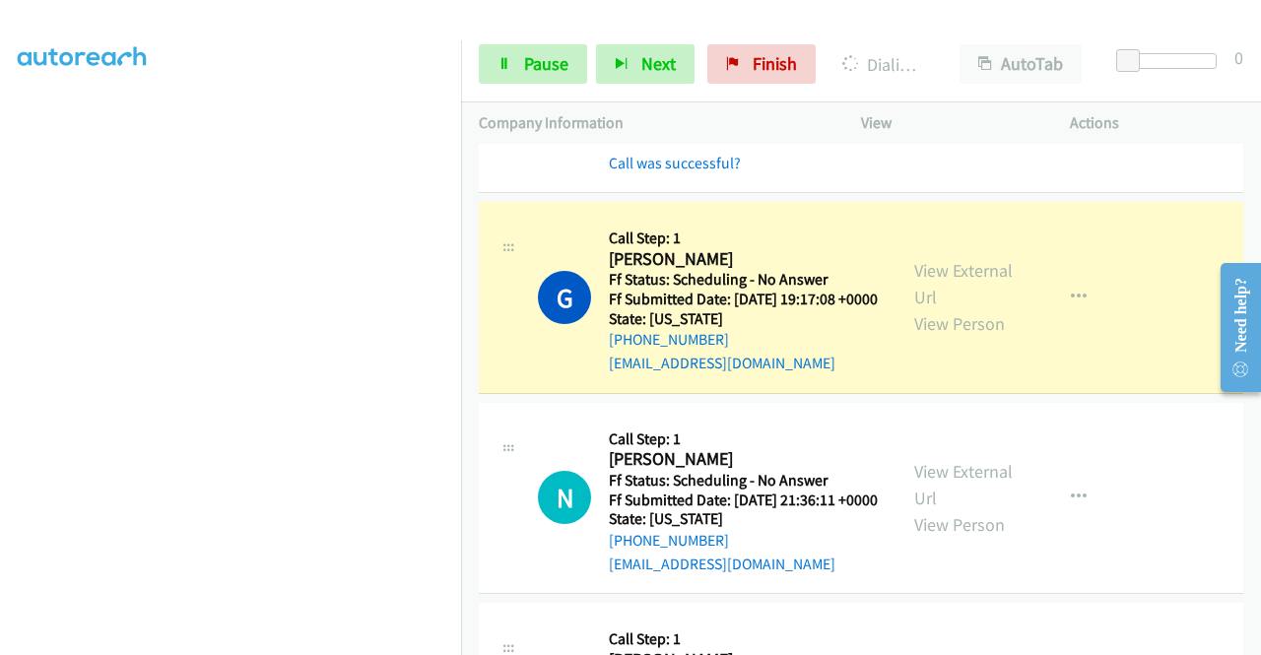
scroll to position [394, 0]
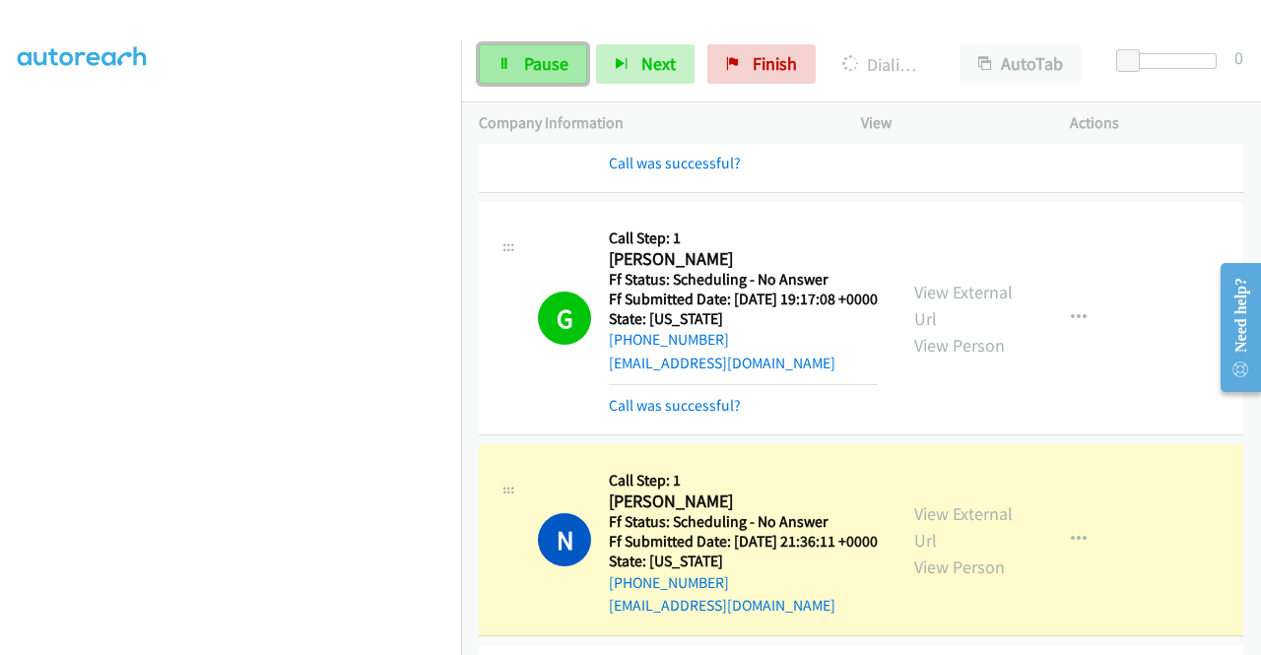
click at [495, 81] on link "Pause" at bounding box center [533, 63] width 108 height 39
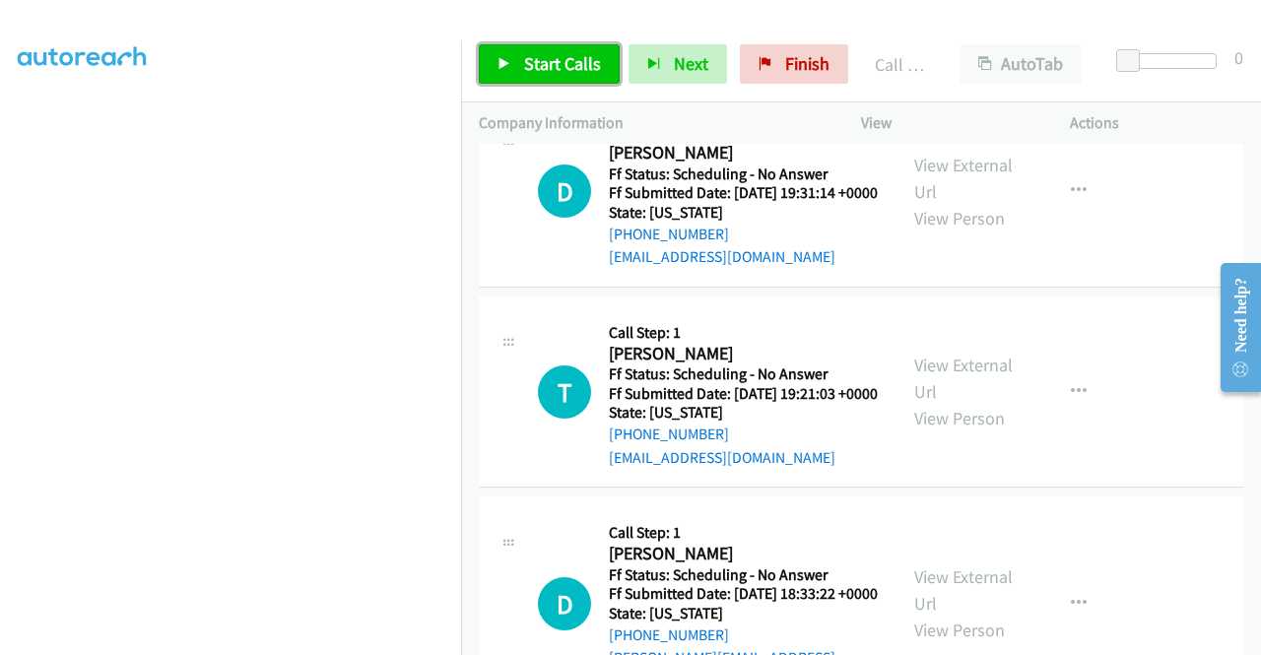
scroll to position [3867, 0]
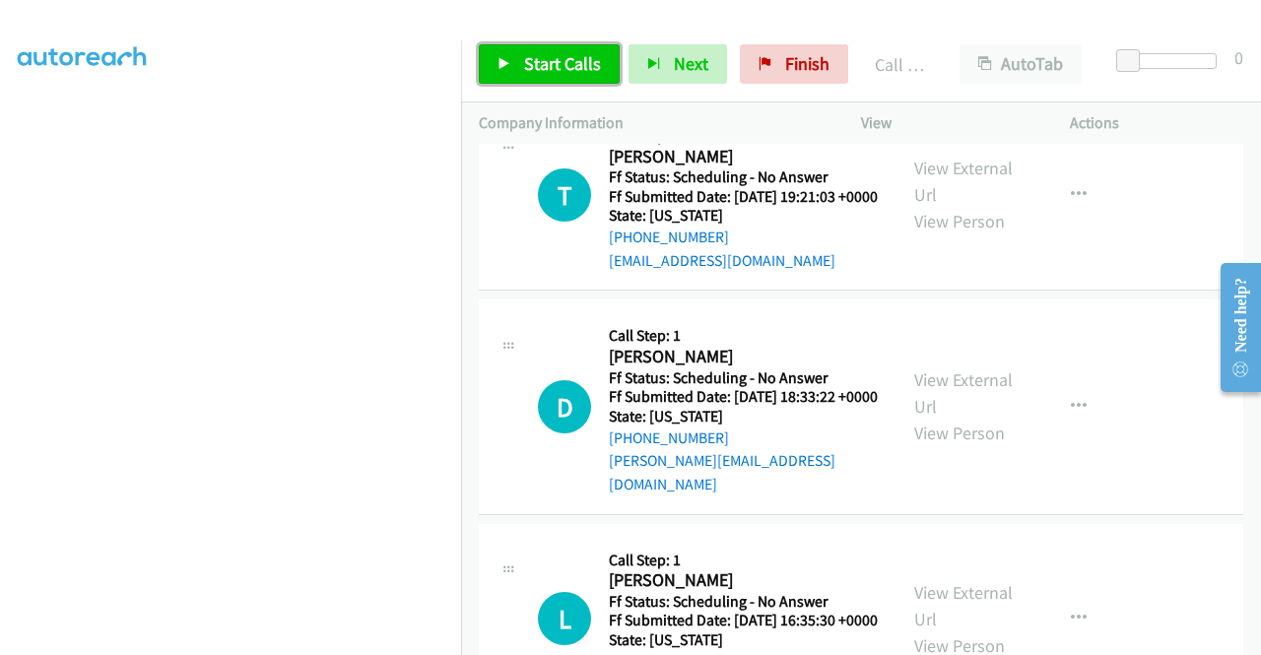
click at [576, 72] on span "Start Calls" at bounding box center [562, 63] width 77 height 23
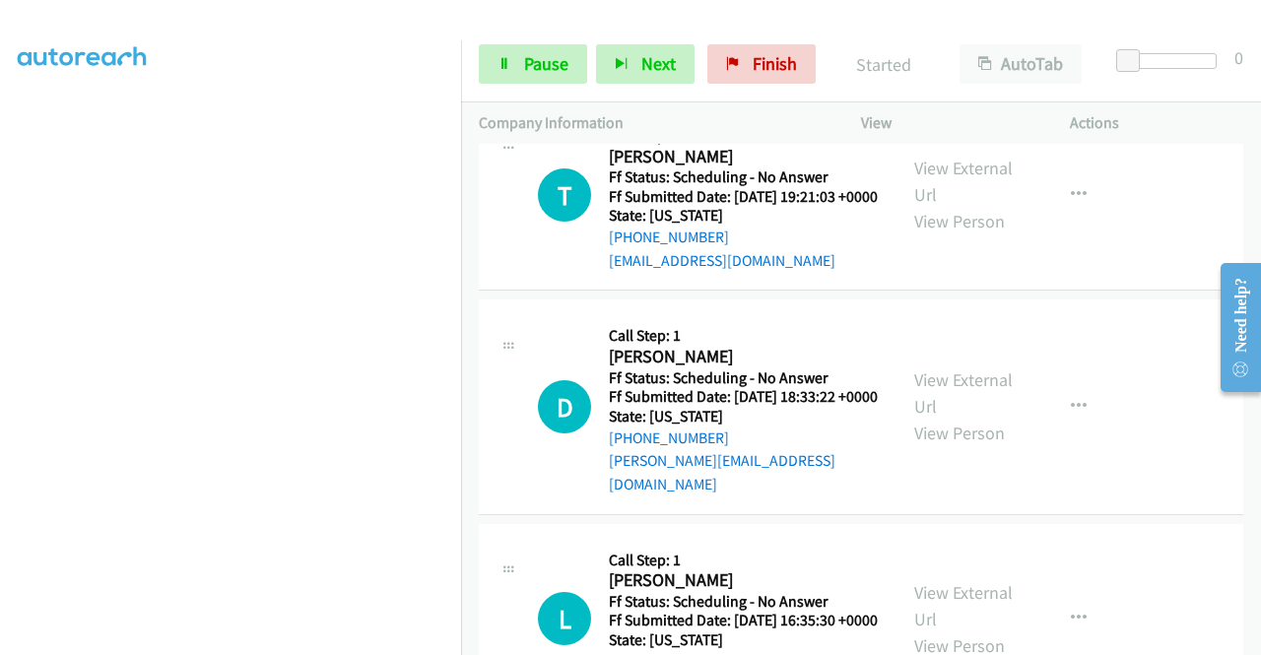
scroll to position [4162, 0]
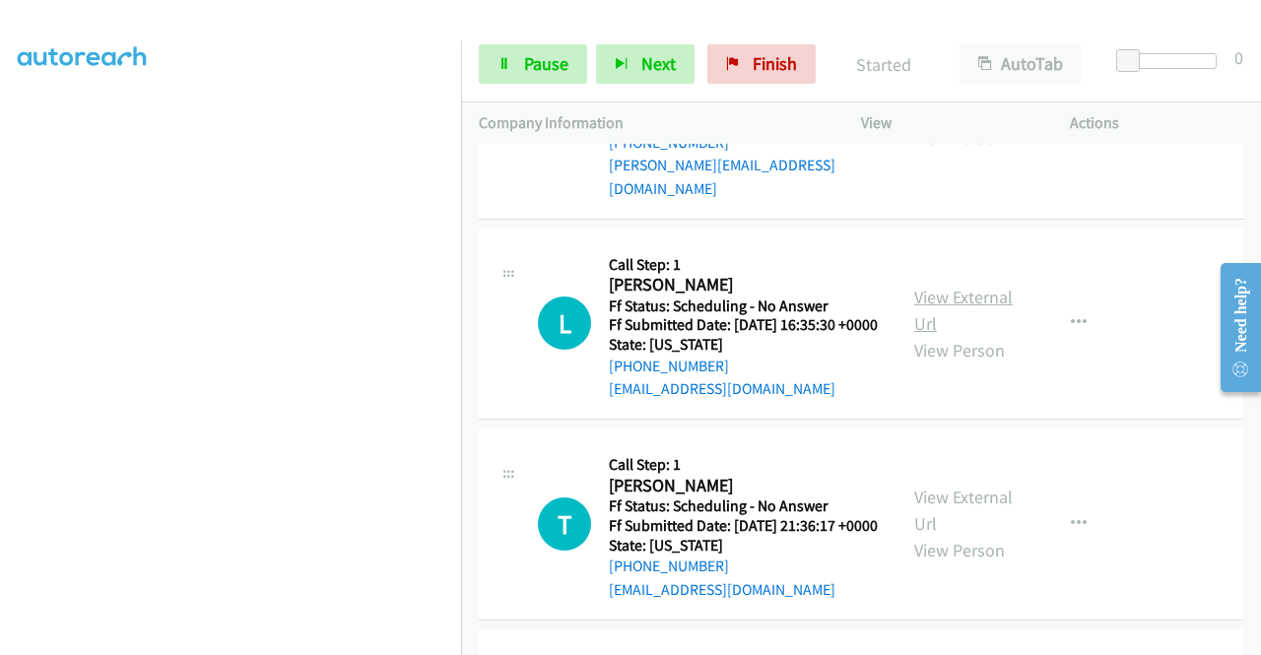
click at [960, 335] on link "View External Url" at bounding box center [963, 310] width 98 height 49
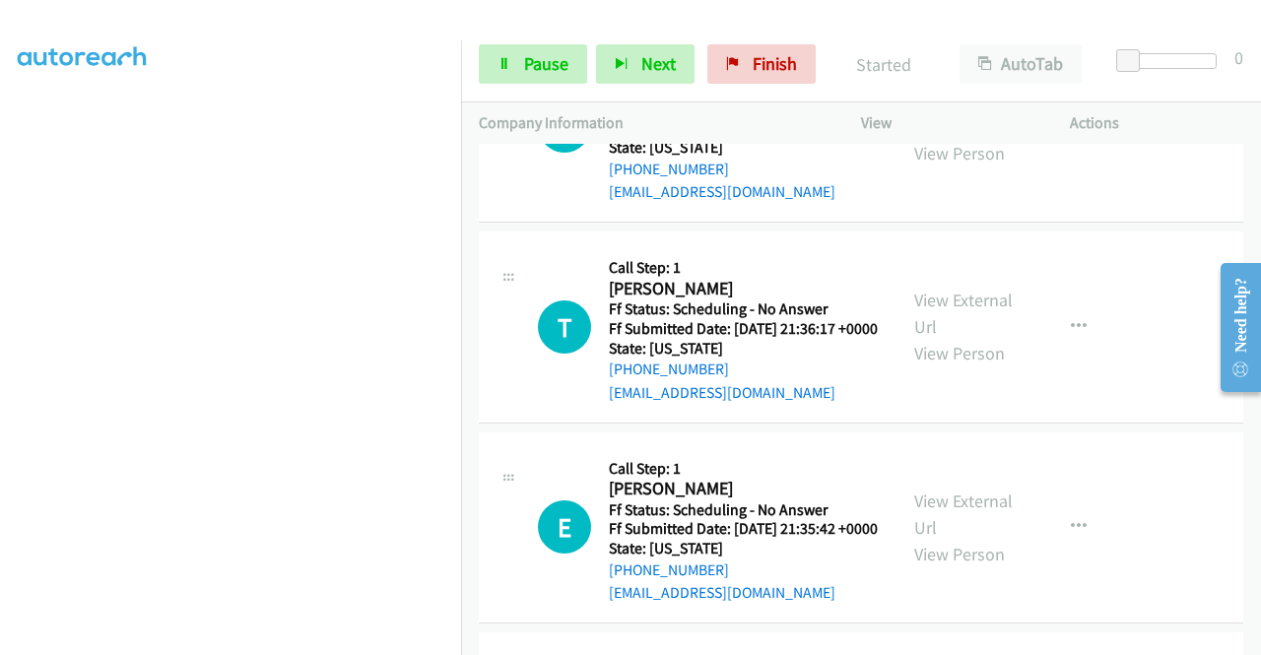
scroll to position [4457, 0]
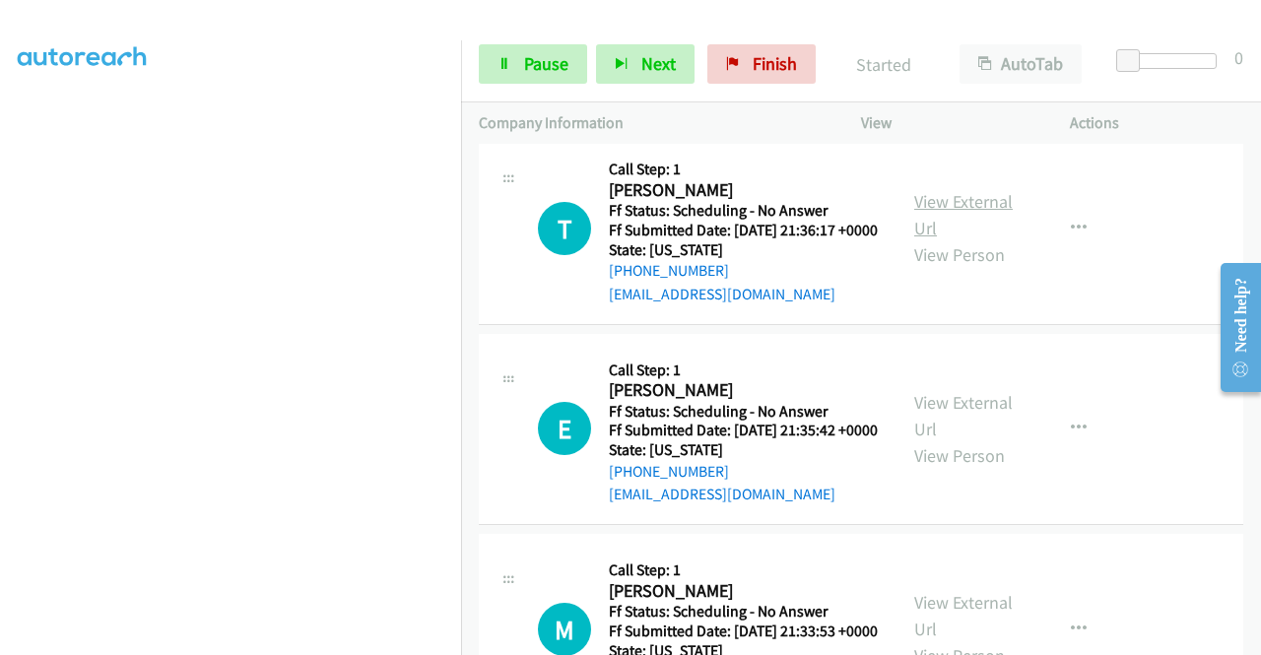
click at [954, 239] on link "View External Url" at bounding box center [963, 214] width 98 height 49
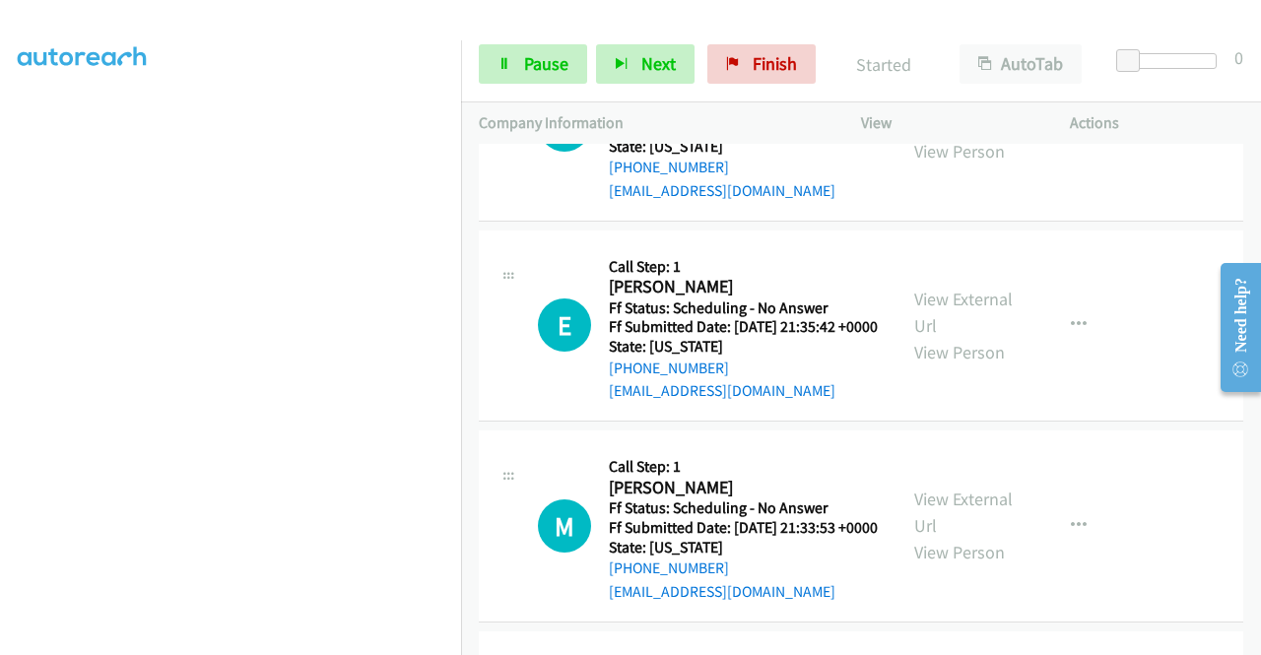
scroll to position [4654, 0]
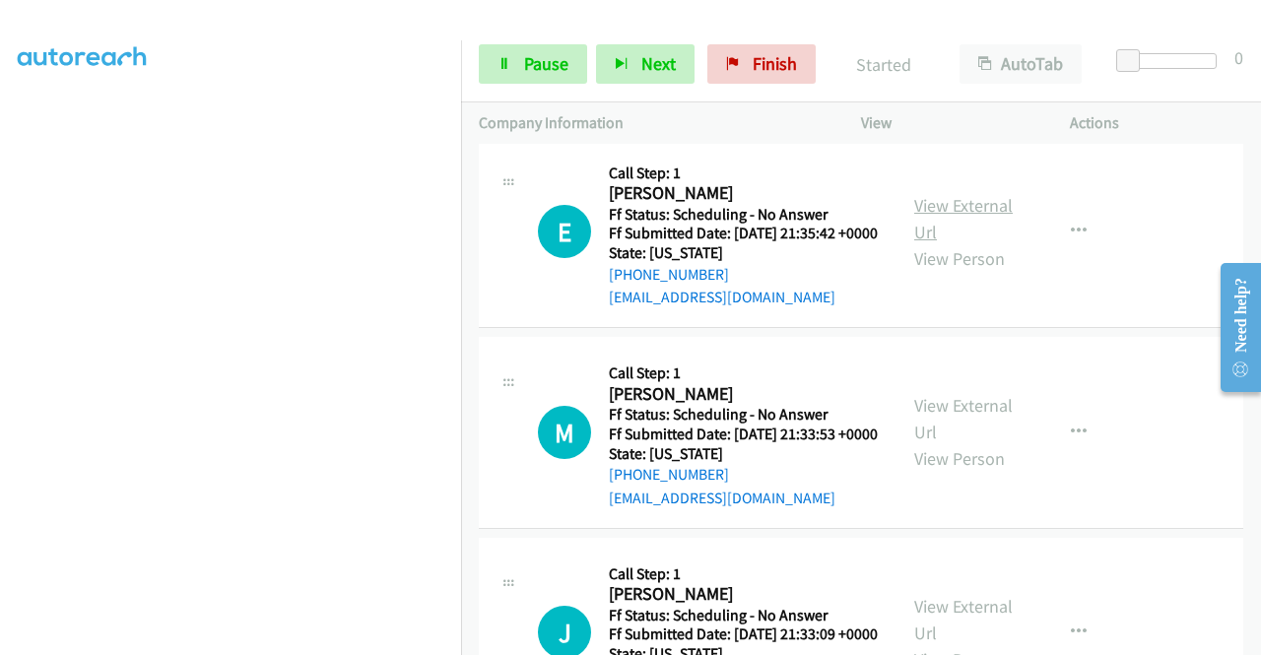
click at [951, 243] on link "View External Url" at bounding box center [963, 218] width 98 height 49
click at [951, 272] on div "View External Url View Person" at bounding box center [965, 232] width 102 height 80
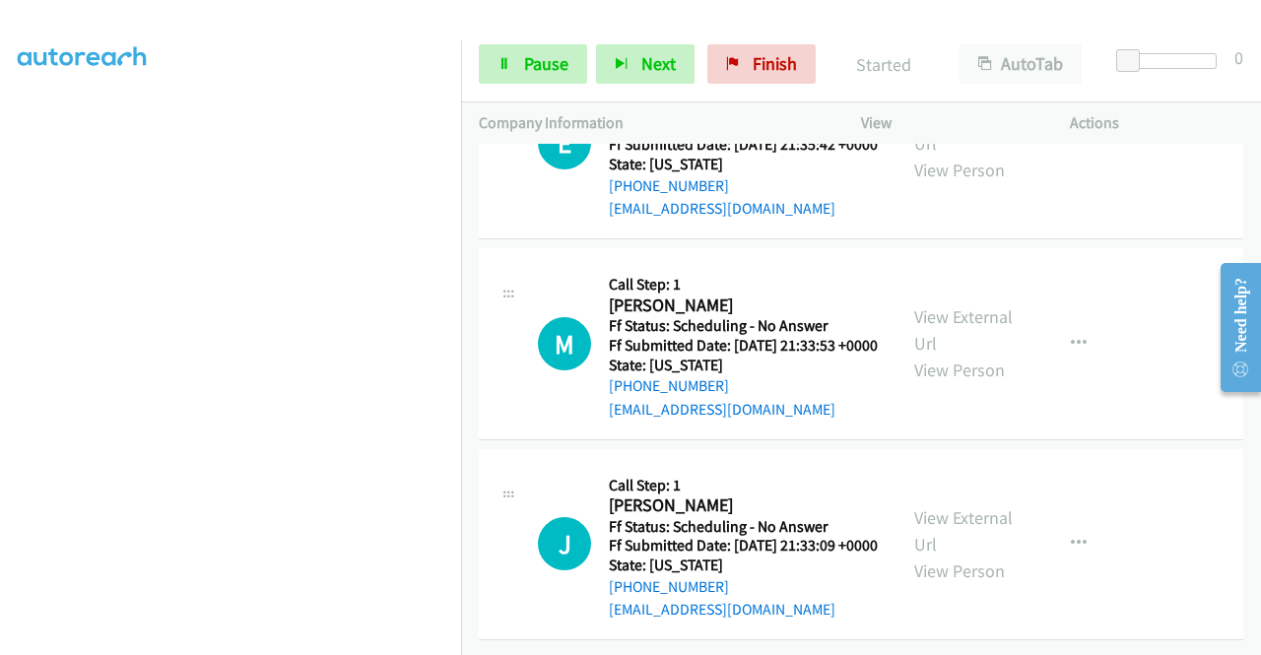
click at [951, 355] on link "View External Url" at bounding box center [963, 329] width 98 height 49
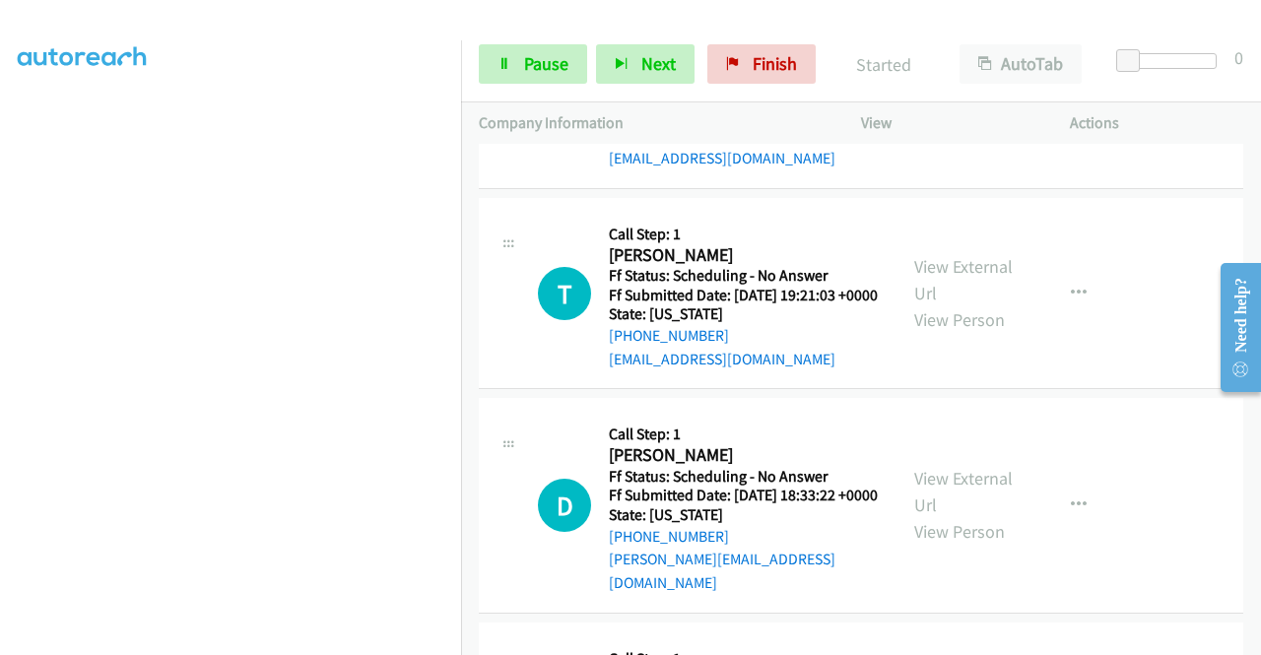
scroll to position [154, 0]
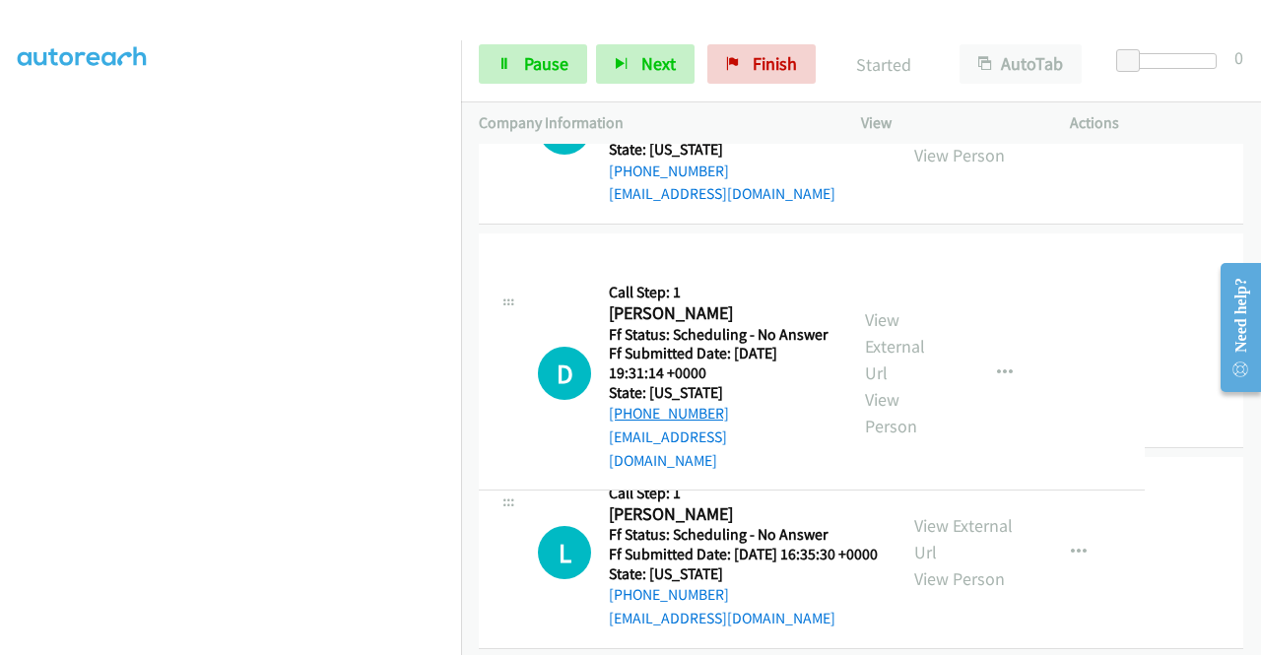
drag, startPoint x: 725, startPoint y: 405, endPoint x: 626, endPoint y: 406, distance: 98.5
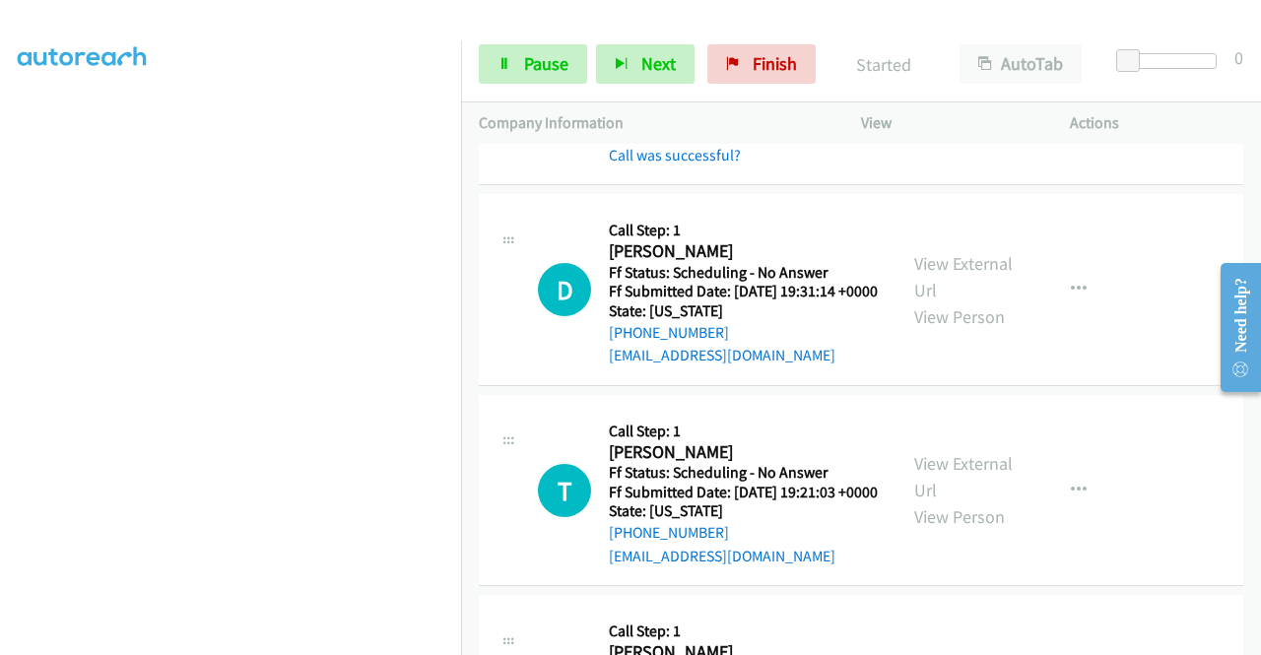
scroll to position [3768, 0]
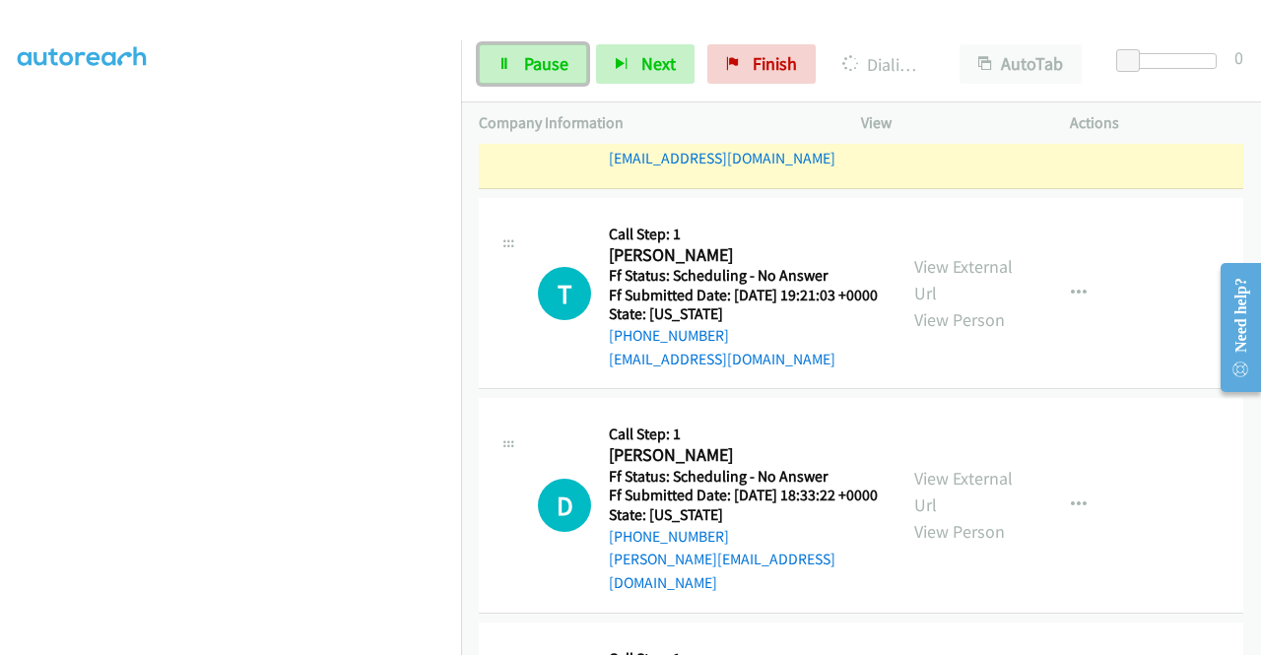
click at [537, 71] on span "Pause" at bounding box center [546, 63] width 44 height 23
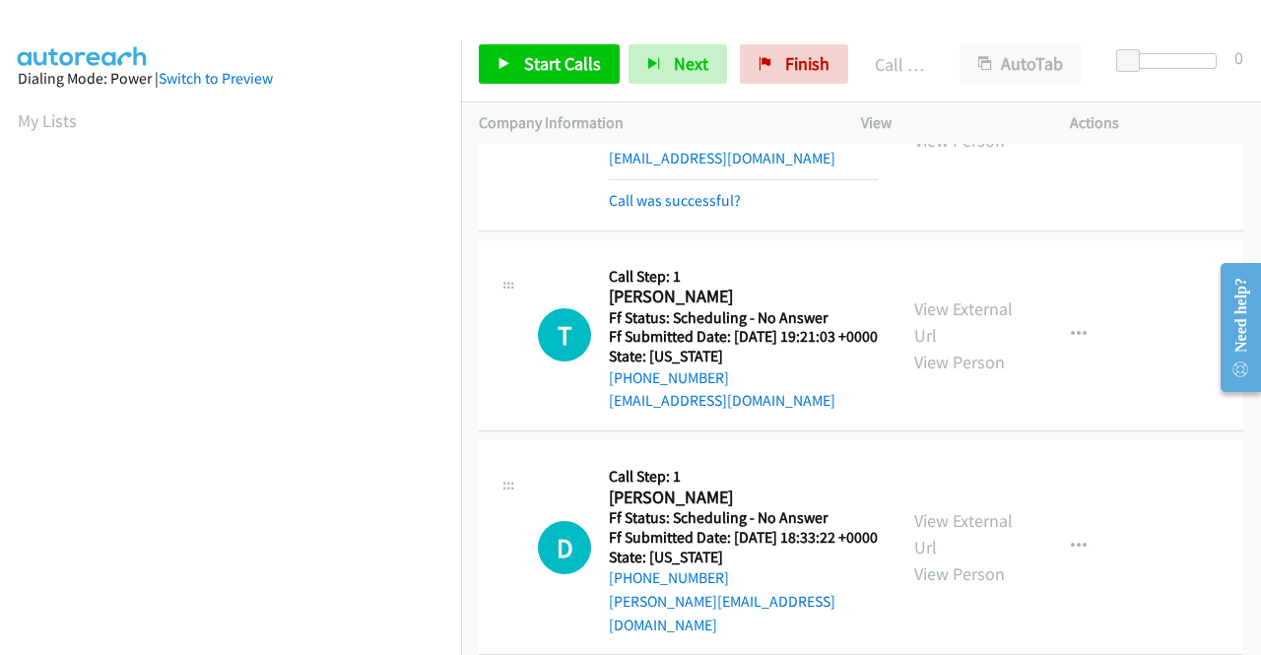
scroll to position [449, 0]
click at [728, 210] on link "Call was successful?" at bounding box center [675, 200] width 132 height 19
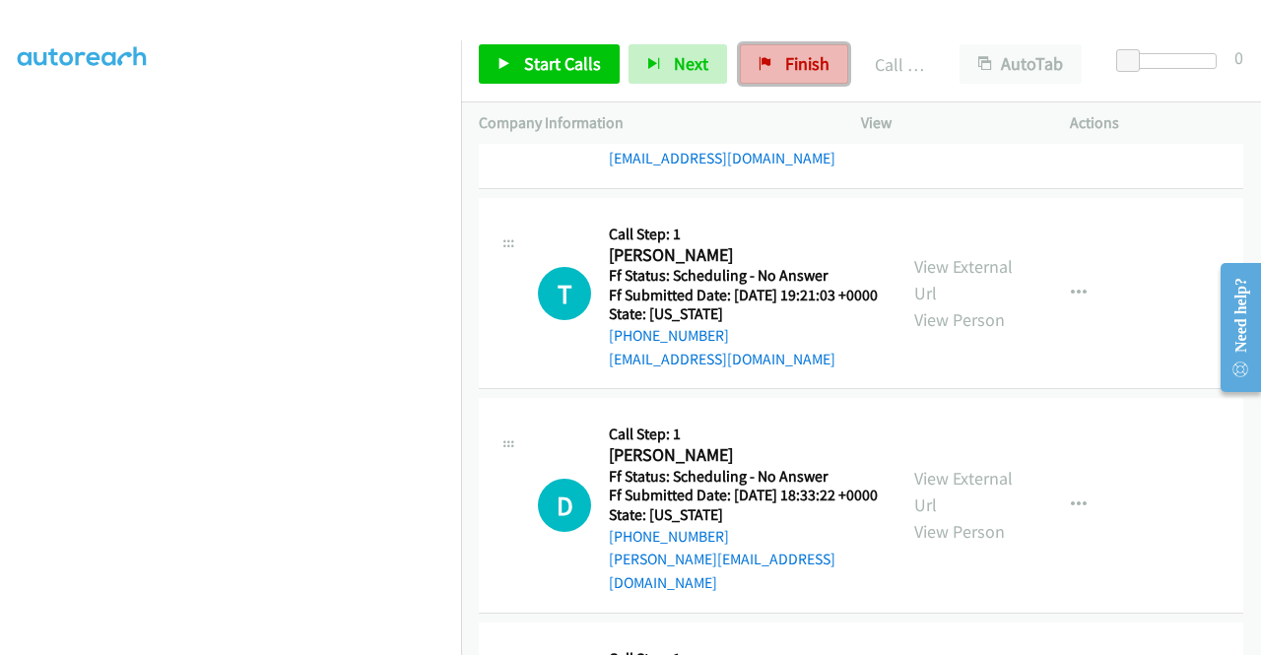
click at [770, 66] on link "Finish" at bounding box center [794, 63] width 108 height 39
